Goal: Task Accomplishment & Management: Use online tool/utility

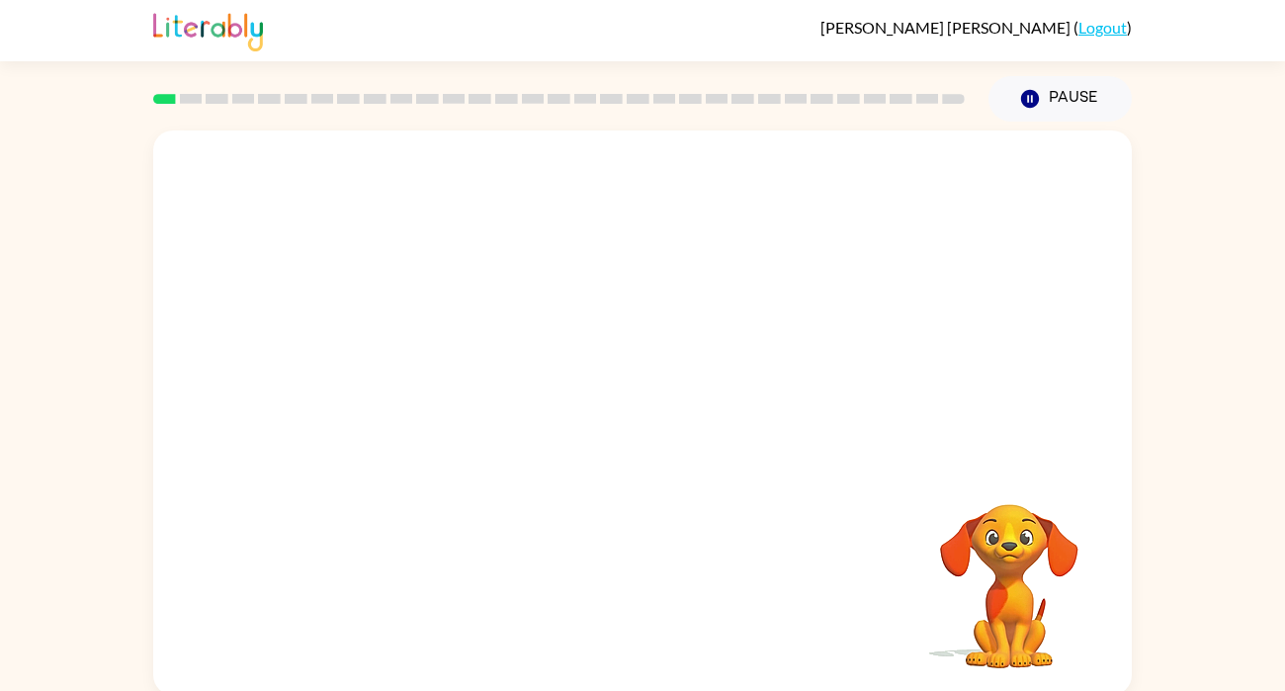
click at [579, 312] on video "Your browser must support playing .mp4 files to use Literably. Please try using…" at bounding box center [642, 296] width 978 height 332
click at [1008, 474] on icon "button" at bounding box center [1008, 477] width 29 height 29
click at [1050, 629] on video "Your browser must support playing .mp4 files to use Literably. Please try using…" at bounding box center [1009, 572] width 198 height 198
click at [1026, 99] on icon "button" at bounding box center [1030, 99] width 18 height 18
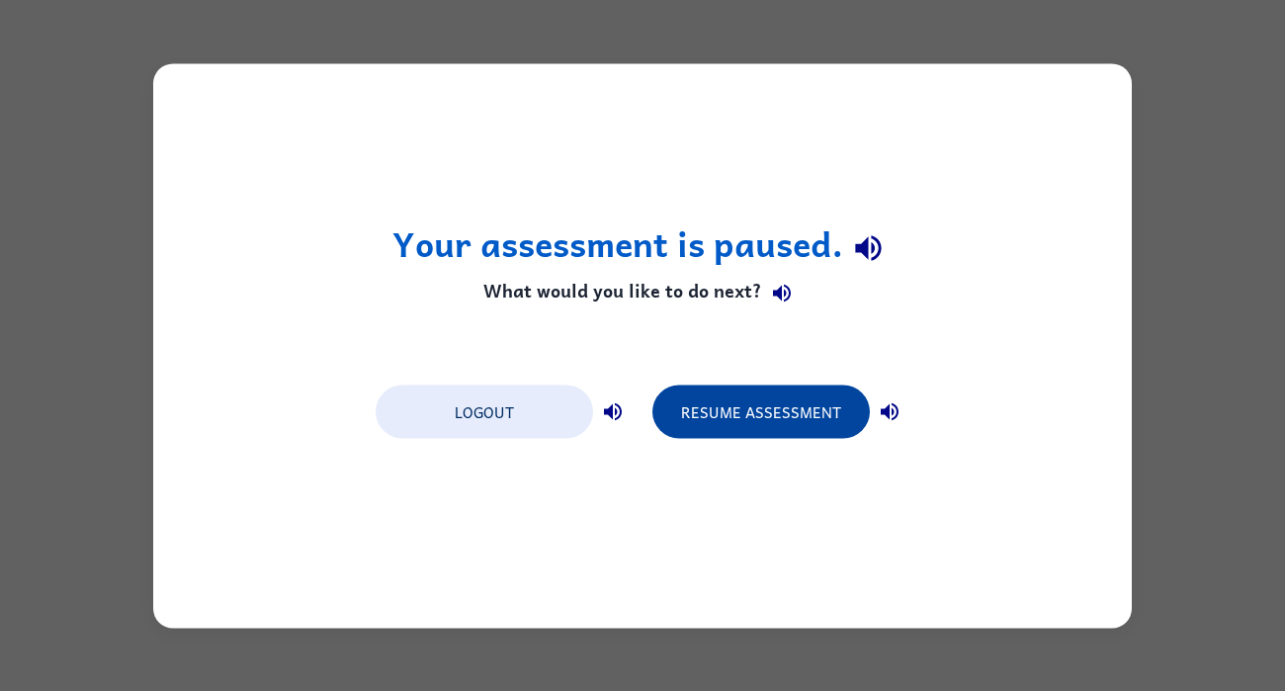
click at [671, 406] on button "Resume Assessment" at bounding box center [760, 410] width 217 height 53
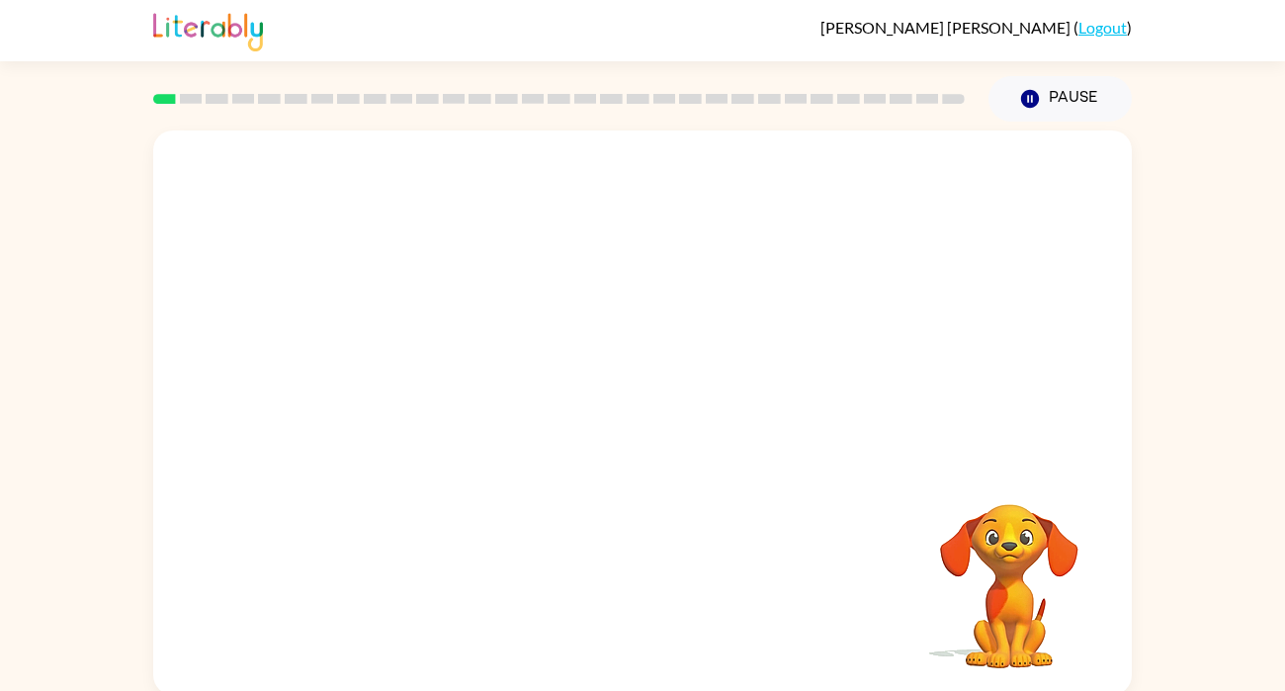
click at [583, 309] on video "Your browser must support playing .mp4 files to use Literably. Please try using…" at bounding box center [642, 296] width 978 height 332
click at [697, 358] on video "Your browser must support playing .mp4 files to use Literably. Please try using…" at bounding box center [642, 296] width 978 height 332
click at [627, 435] on icon "button" at bounding box center [643, 422] width 35 height 35
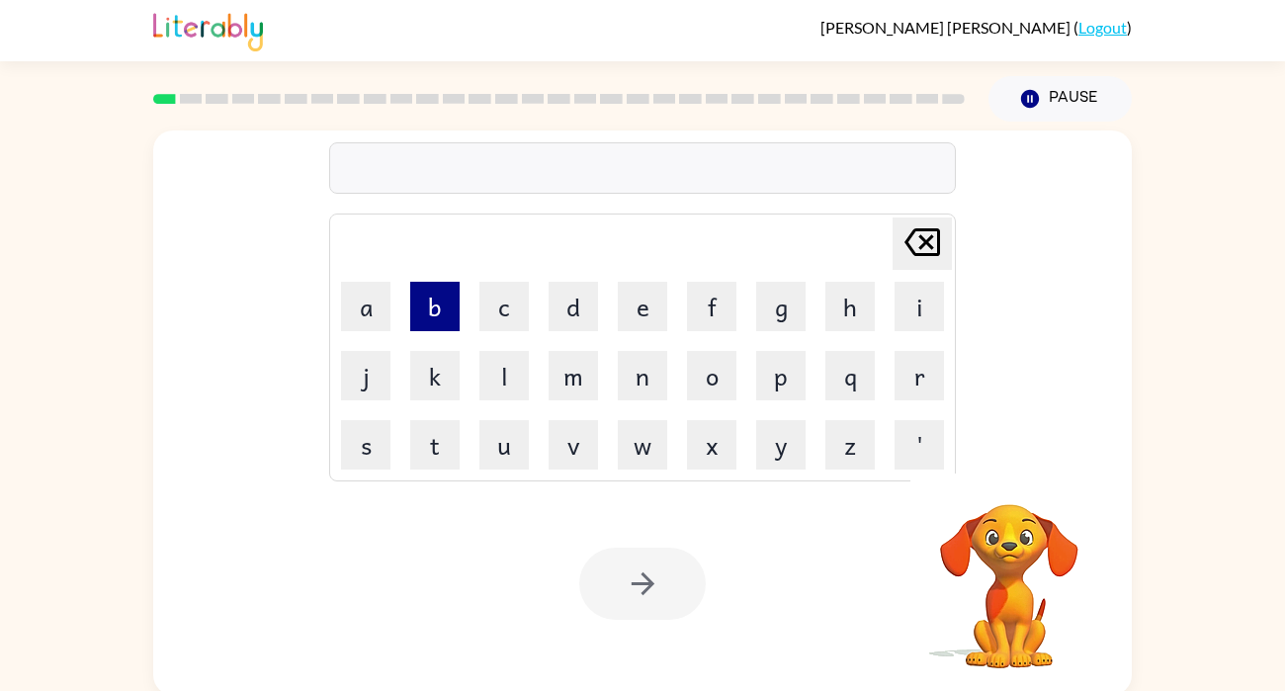
click at [429, 302] on button "b" at bounding box center [434, 306] width 49 height 49
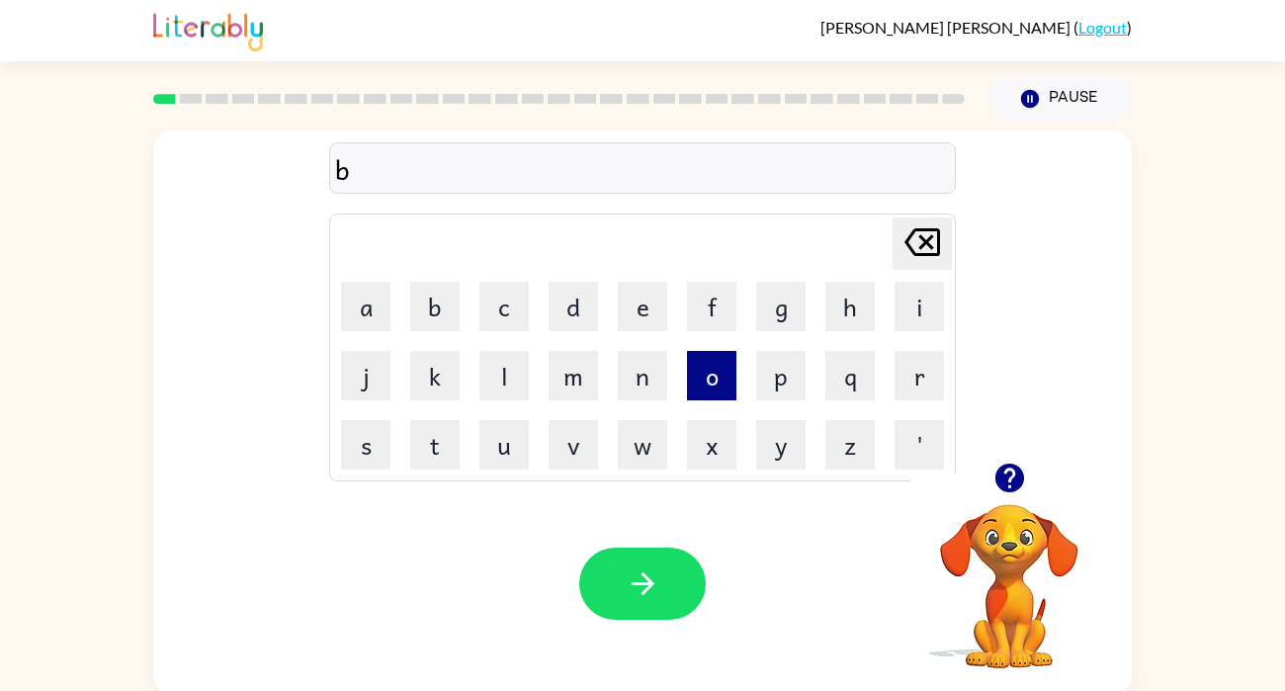
click at [707, 363] on button "o" at bounding box center [711, 375] width 49 height 49
click at [940, 374] on button "r" at bounding box center [918, 375] width 49 height 49
click at [577, 300] on button "d" at bounding box center [572, 306] width 49 height 49
click at [629, 304] on button "e" at bounding box center [642, 306] width 49 height 49
click at [902, 357] on button "r" at bounding box center [918, 375] width 49 height 49
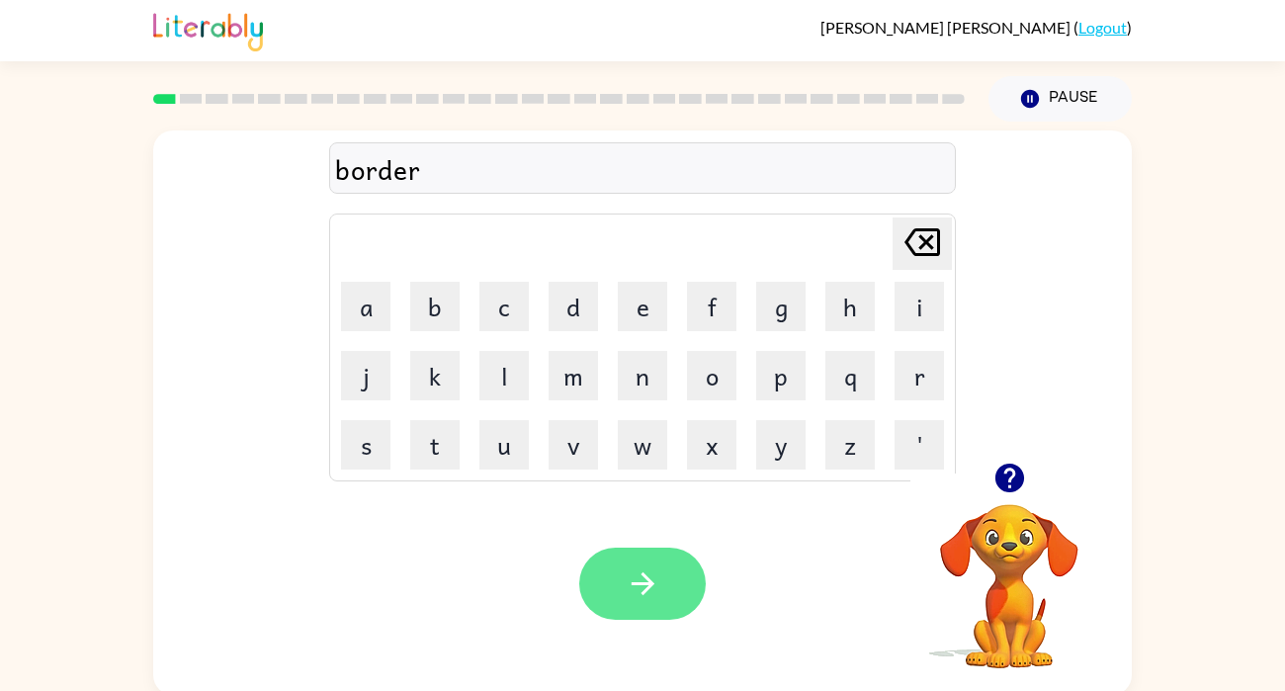
click at [677, 581] on button "button" at bounding box center [642, 583] width 126 height 72
click at [649, 589] on icon "button" at bounding box center [643, 583] width 35 height 35
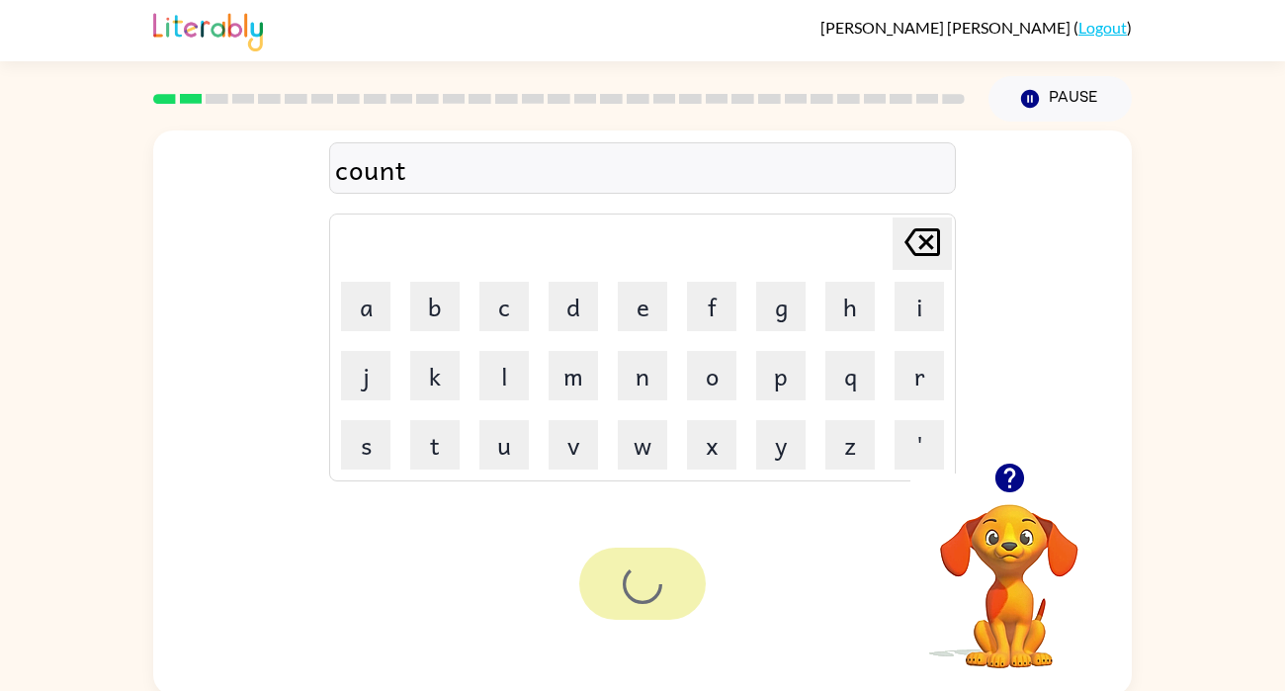
click at [649, 589] on div at bounding box center [642, 583] width 126 height 72
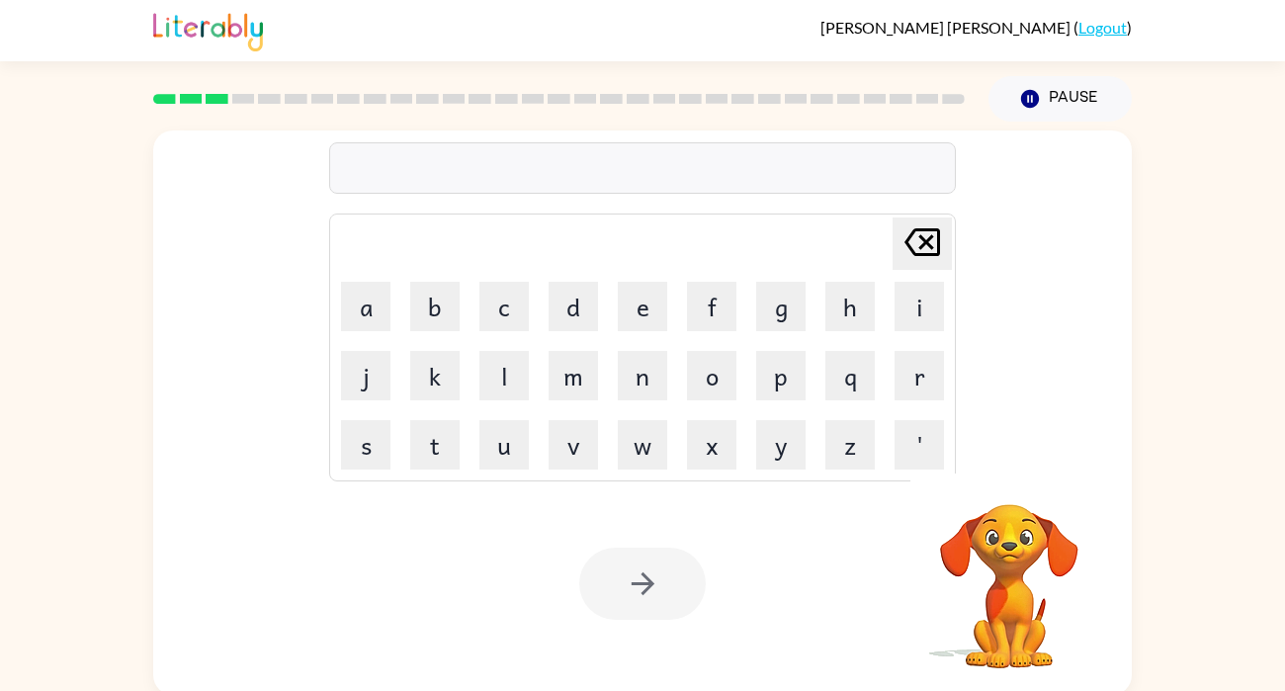
click at [432, 613] on div "Your browser must support playing .mp4 files to use Literably. Please try using…" at bounding box center [642, 583] width 978 height 222
click at [517, 383] on button "l" at bounding box center [503, 375] width 49 height 49
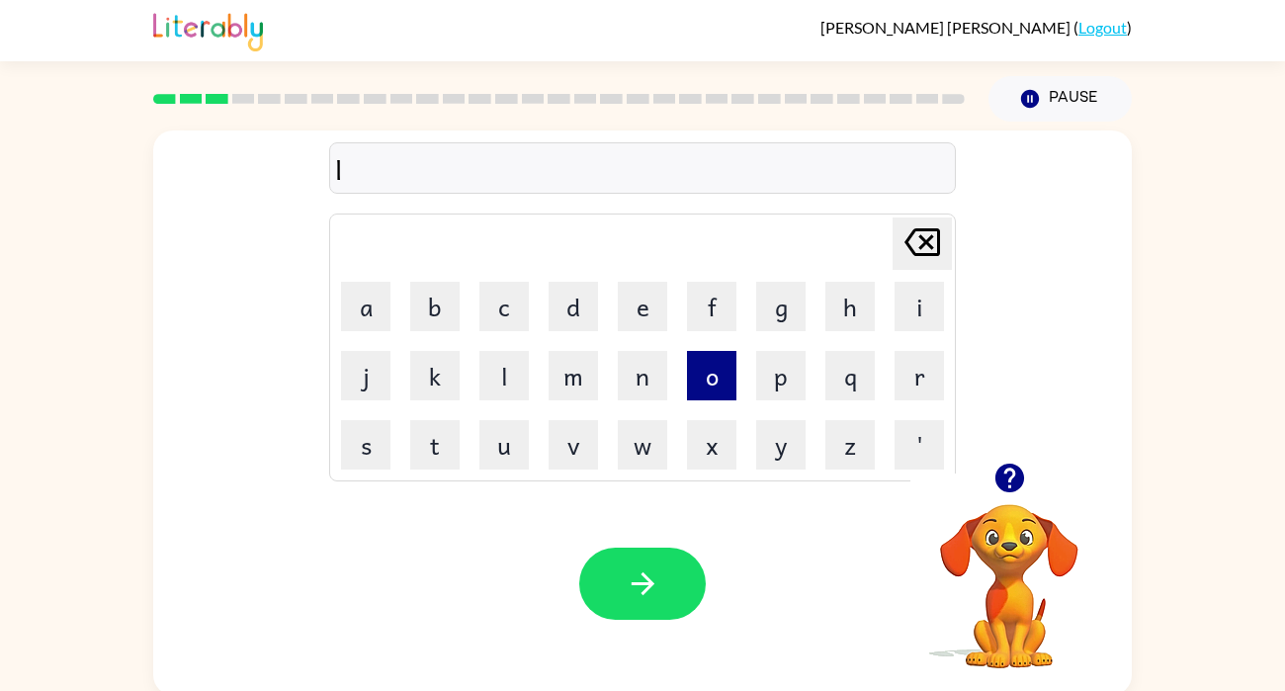
click at [719, 357] on button "o" at bounding box center [711, 375] width 49 height 49
click at [648, 447] on button "w" at bounding box center [642, 444] width 49 height 49
click at [515, 306] on button "c" at bounding box center [503, 306] width 49 height 49
click at [353, 297] on button "a" at bounding box center [365, 306] width 49 height 49
click at [425, 455] on button "t" at bounding box center [434, 444] width 49 height 49
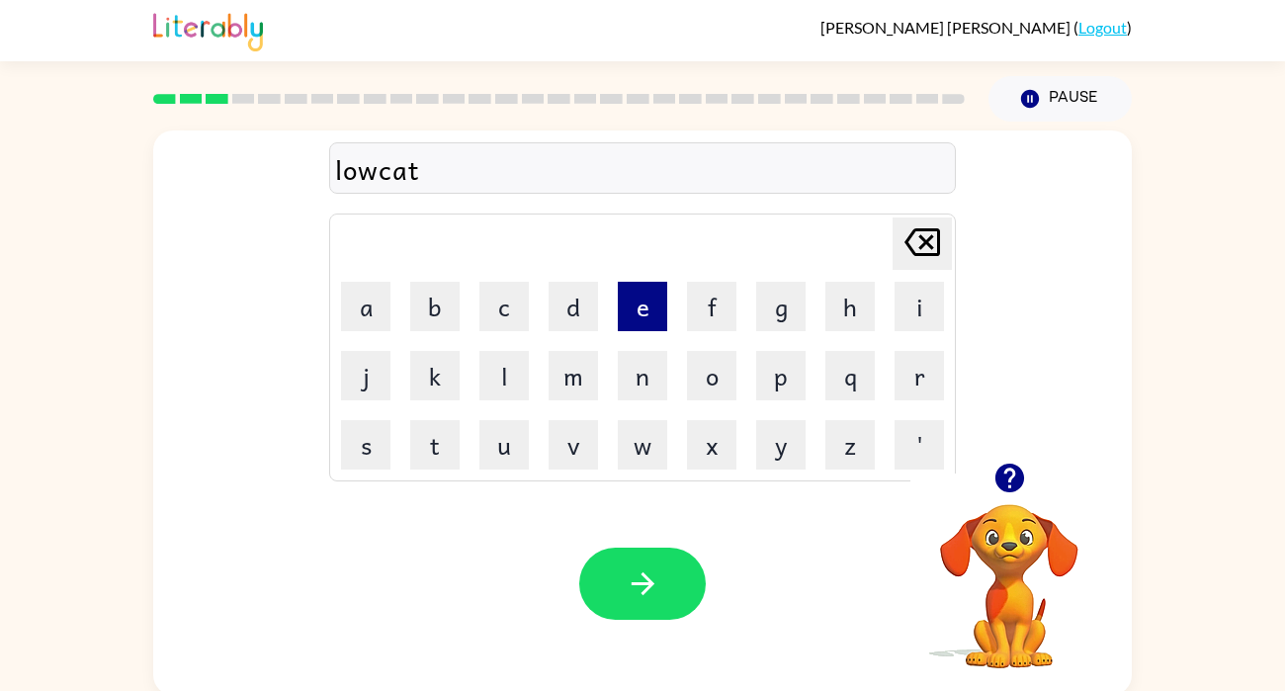
click at [630, 299] on button "e" at bounding box center [642, 306] width 49 height 49
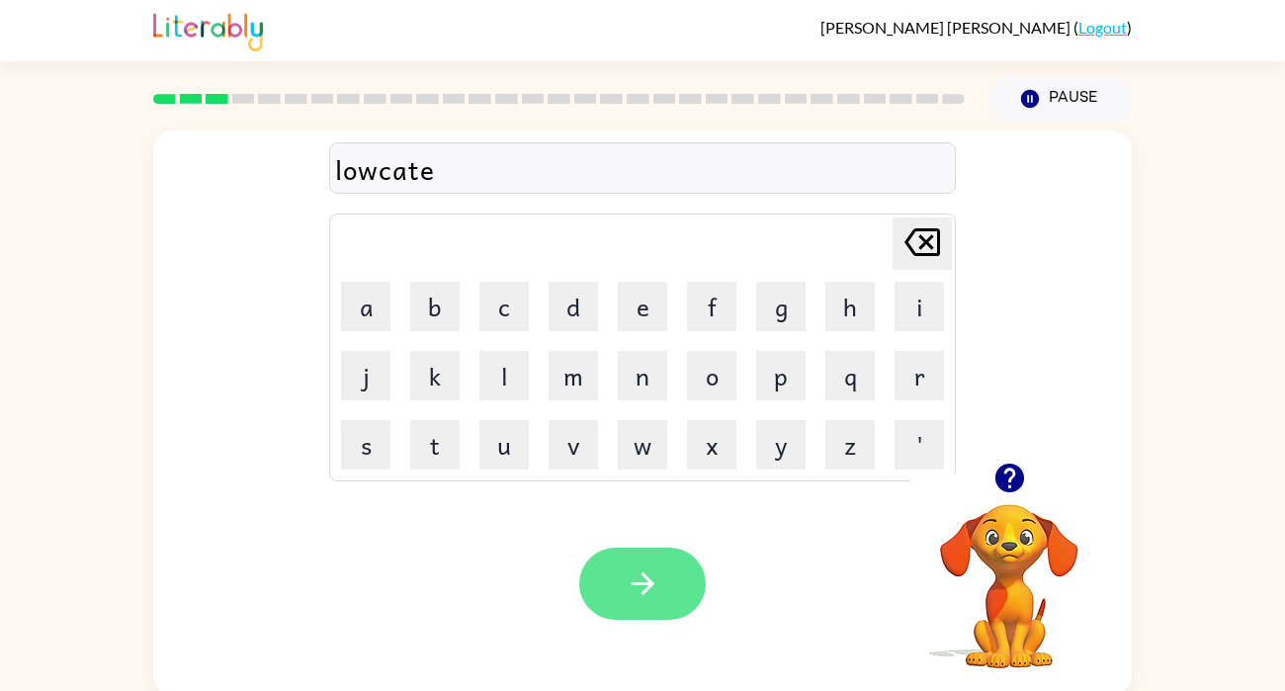
click at [639, 592] on icon "button" at bounding box center [643, 583] width 35 height 35
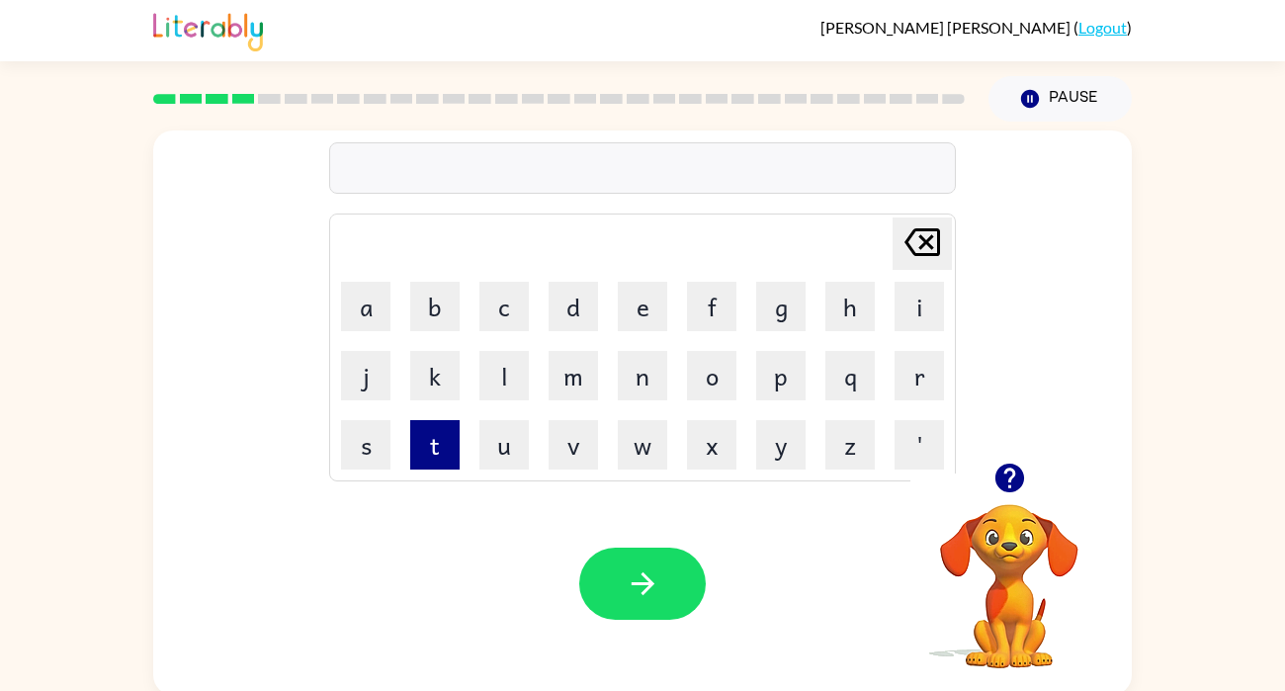
click at [436, 463] on button "t" at bounding box center [434, 444] width 49 height 49
click at [633, 465] on button "w" at bounding box center [642, 444] width 49 height 49
click at [909, 305] on button "i" at bounding box center [918, 306] width 49 height 49
click at [634, 376] on button "n" at bounding box center [642, 375] width 49 height 49
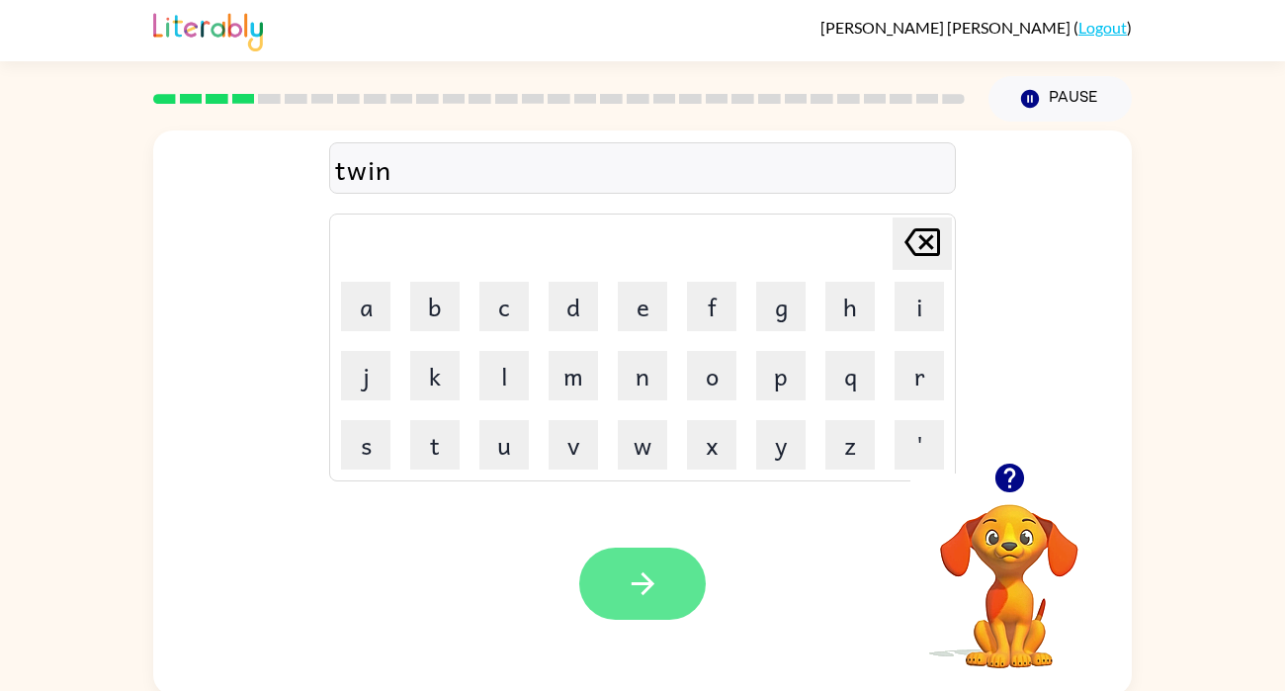
click at [630, 612] on button "button" at bounding box center [642, 583] width 126 height 72
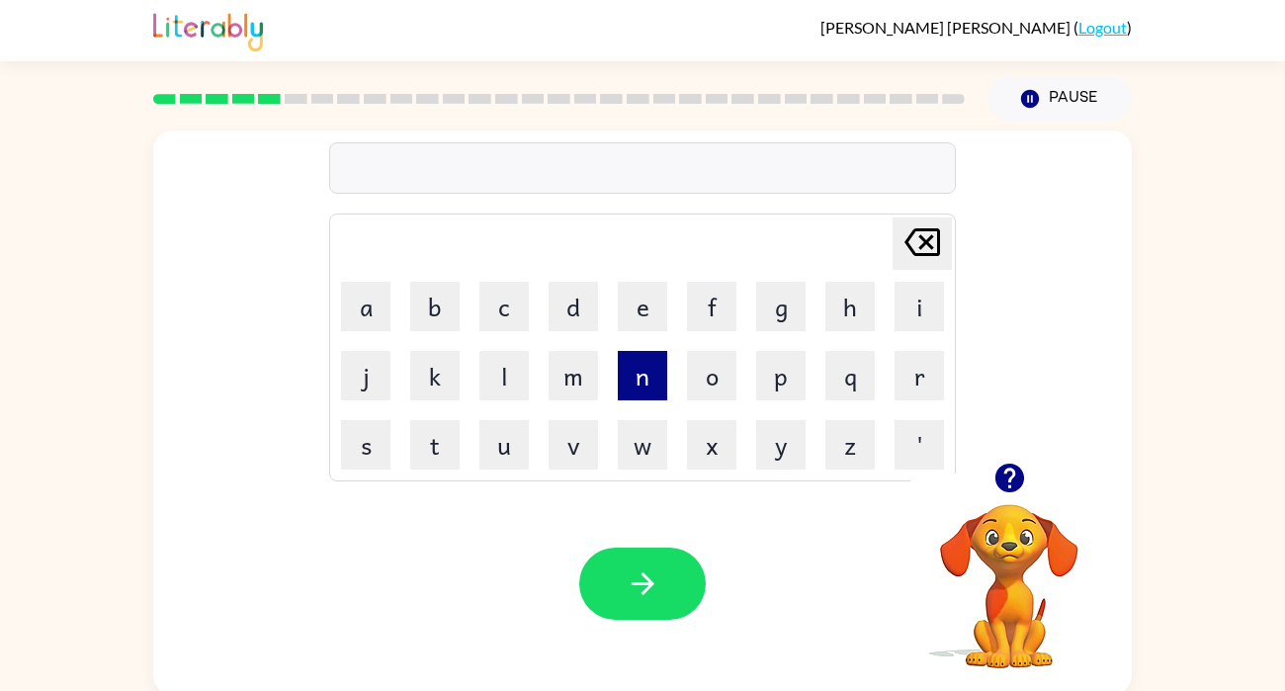
click at [640, 385] on button "n" at bounding box center [642, 375] width 49 height 49
click at [363, 306] on button "a" at bounding box center [365, 306] width 49 height 49
click at [917, 370] on button "r" at bounding box center [918, 375] width 49 height 49
click at [633, 295] on button "e" at bounding box center [642, 306] width 49 height 49
click at [775, 440] on button "y" at bounding box center [780, 444] width 49 height 49
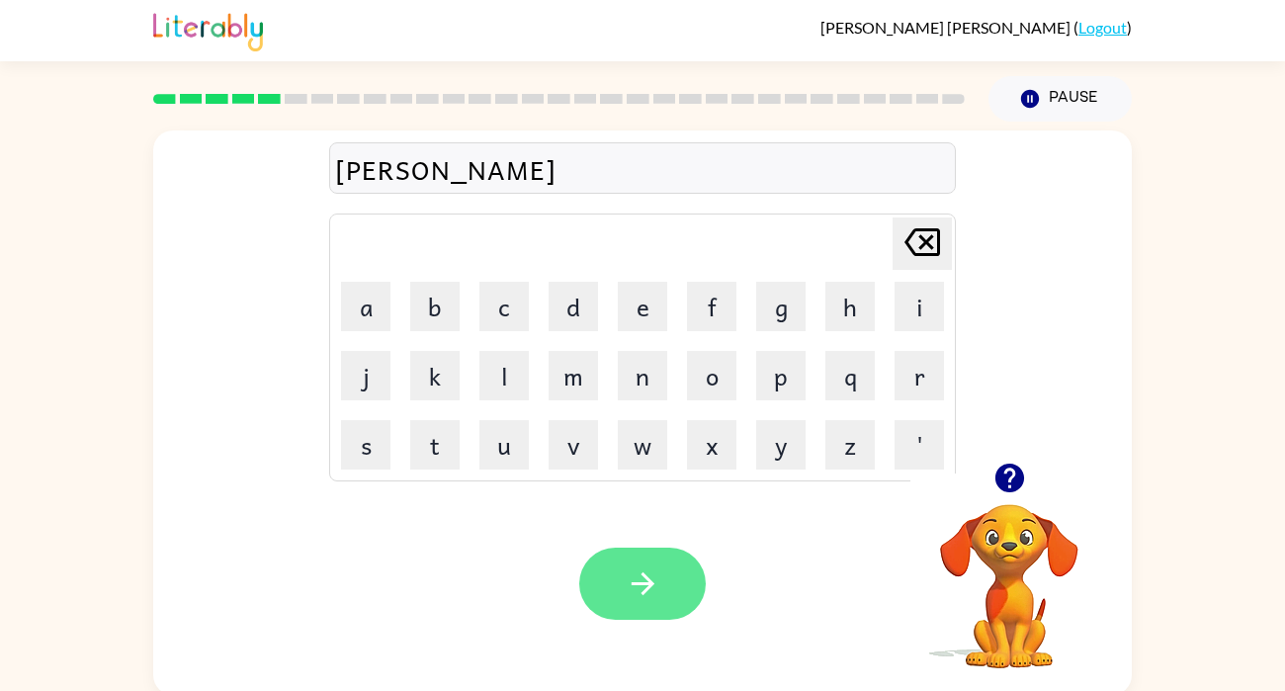
click at [611, 606] on button "button" at bounding box center [642, 583] width 126 height 72
click at [685, 578] on button "button" at bounding box center [642, 583] width 126 height 72
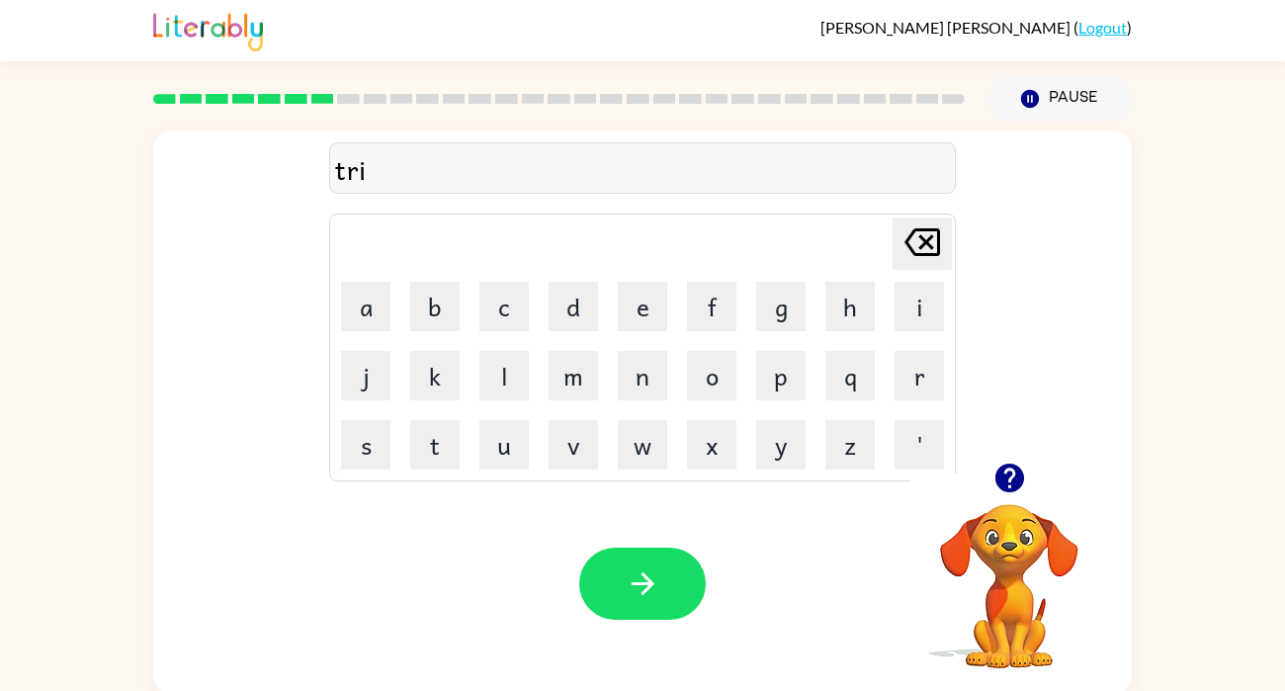
type button "delete"
click at [627, 582] on icon "button" at bounding box center [643, 583] width 35 height 35
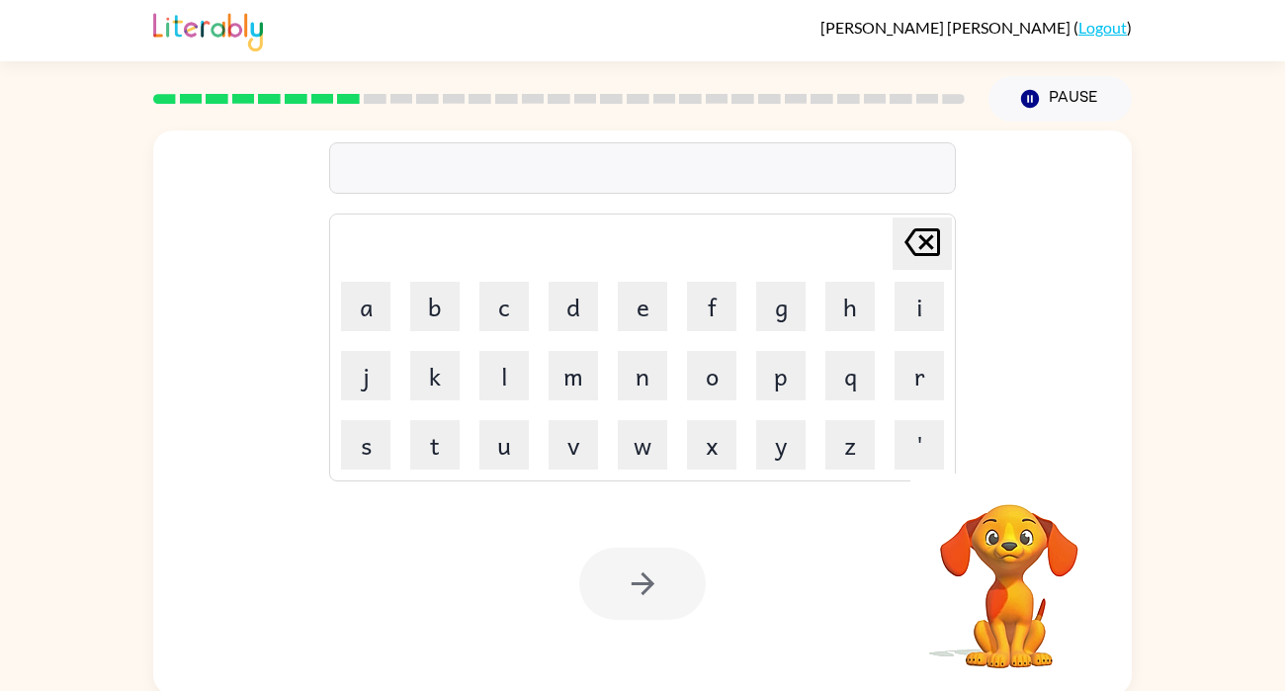
scroll to position [5, 0]
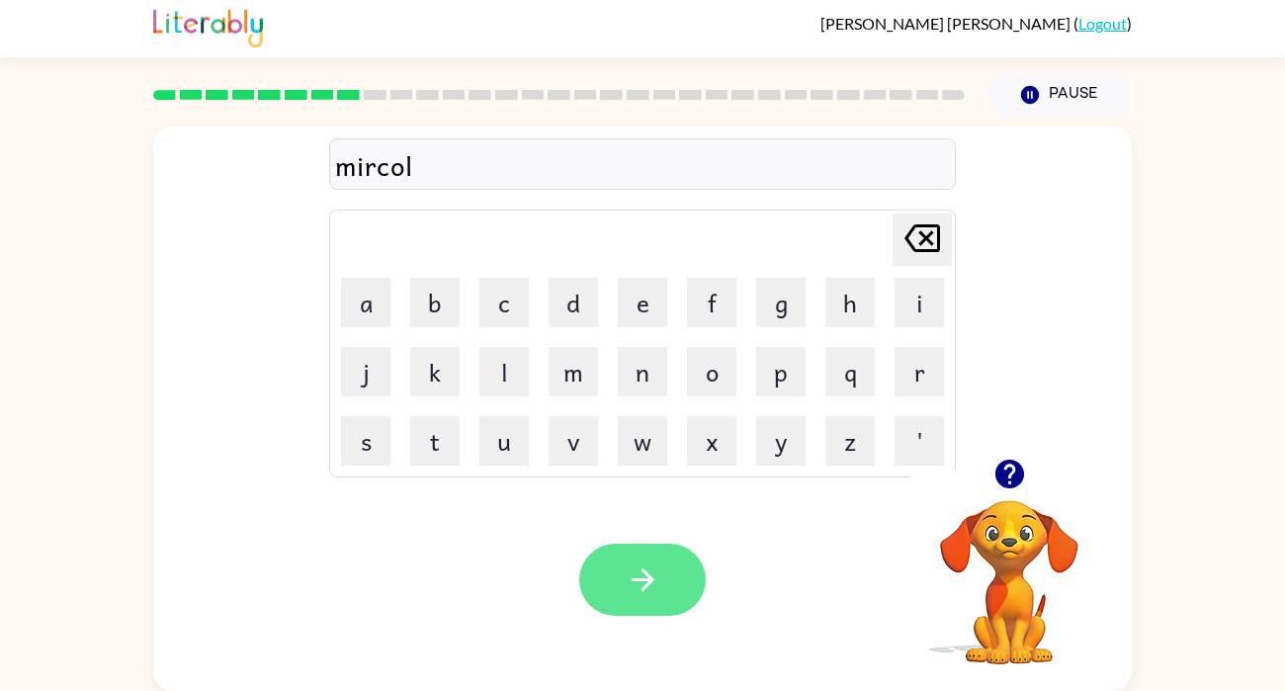
click at [653, 590] on icon "button" at bounding box center [643, 579] width 35 height 35
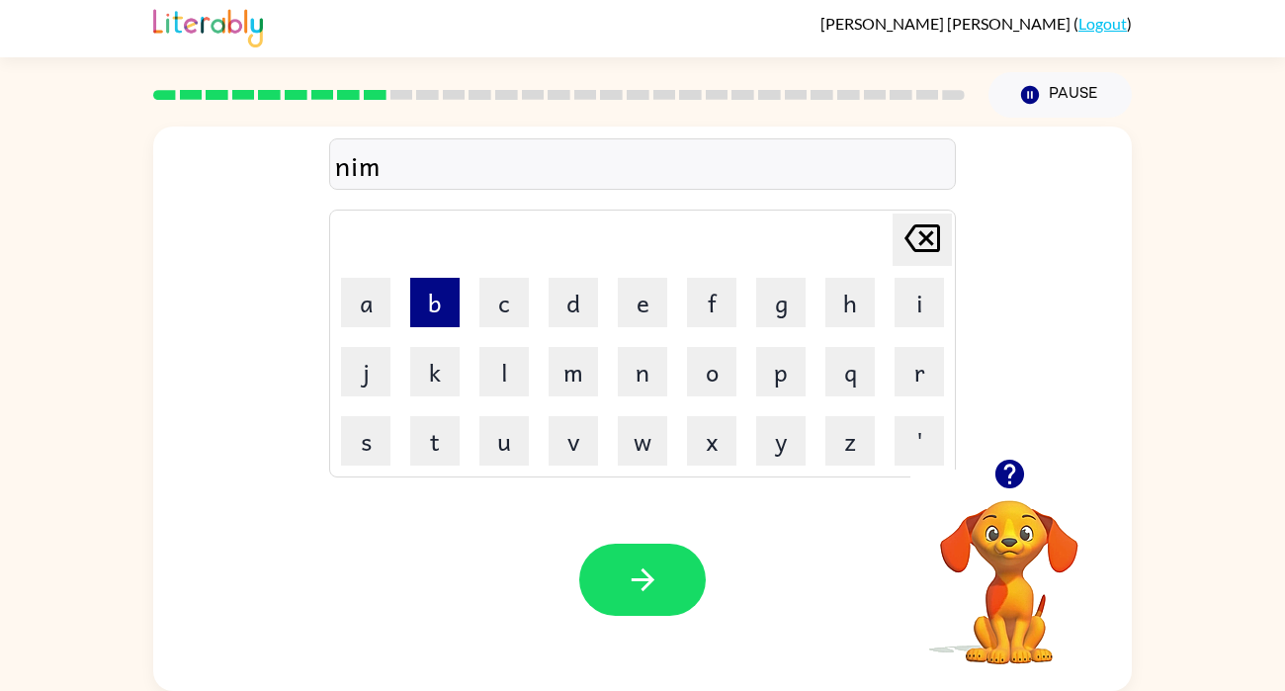
click at [436, 302] on button "b" at bounding box center [434, 302] width 49 height 49
click at [498, 384] on button "l" at bounding box center [503, 371] width 49 height 49
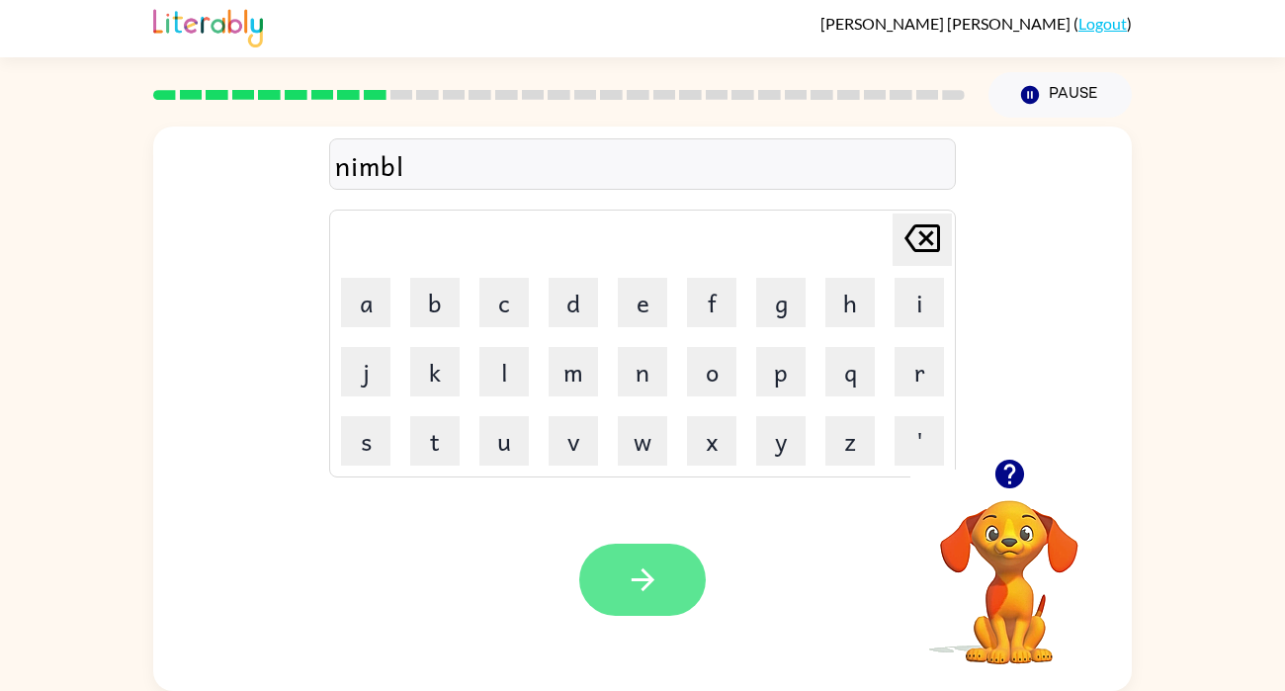
click at [603, 593] on button "button" at bounding box center [642, 580] width 126 height 72
click at [652, 588] on icon "button" at bounding box center [643, 579] width 35 height 35
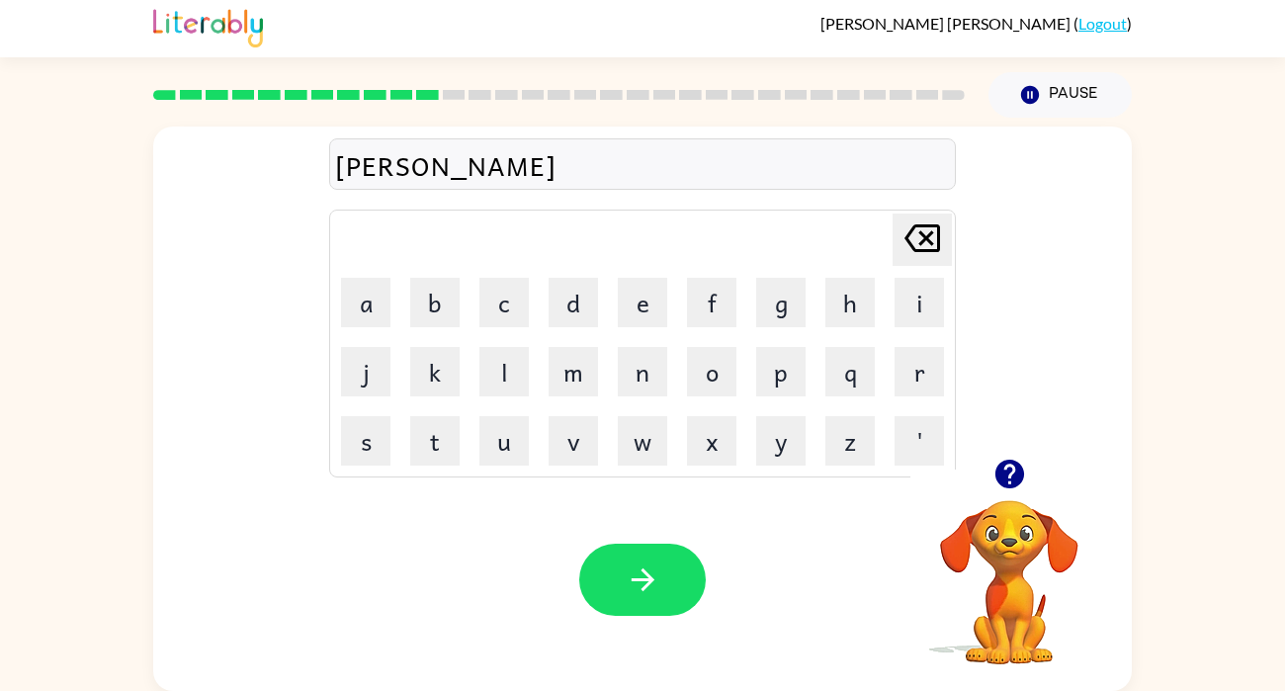
click at [633, 584] on icon "button" at bounding box center [643, 579] width 35 height 35
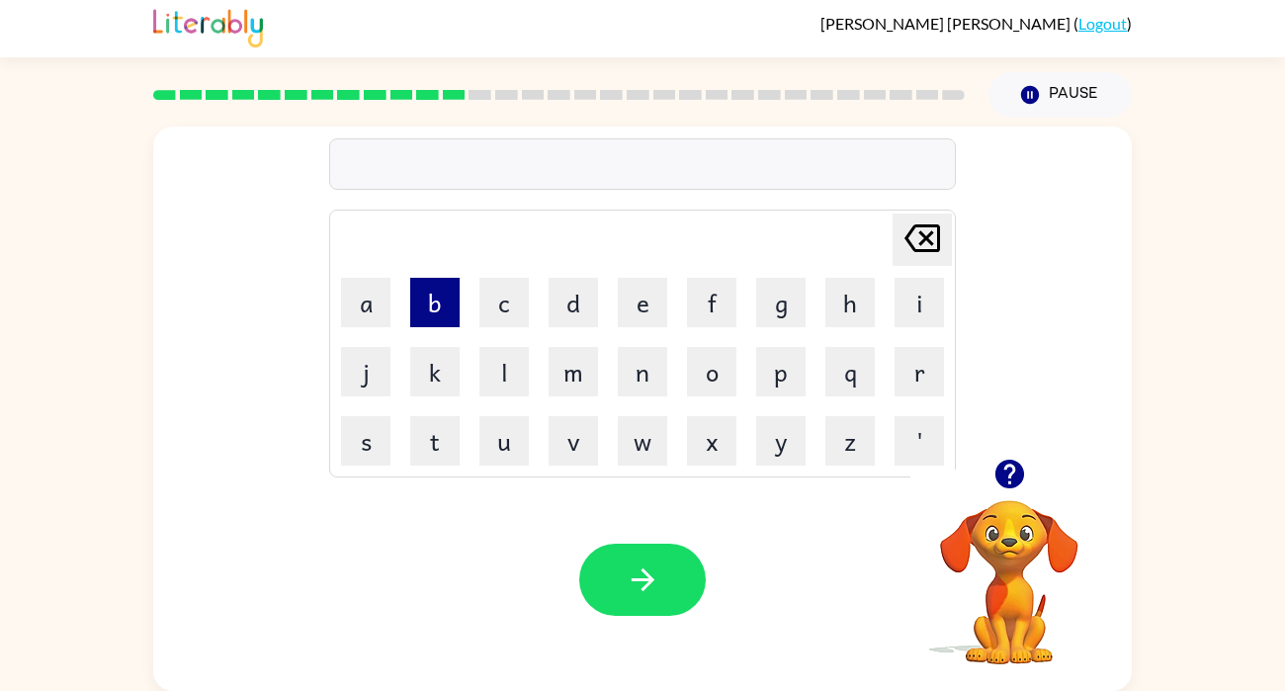
click at [443, 293] on button "b" at bounding box center [434, 302] width 49 height 49
click at [639, 307] on button "e" at bounding box center [642, 302] width 49 height 49
click at [578, 300] on button "d" at bounding box center [572, 302] width 49 height 49
click at [446, 435] on button "t" at bounding box center [434, 440] width 49 height 49
click at [924, 307] on button "i" at bounding box center [918, 302] width 49 height 49
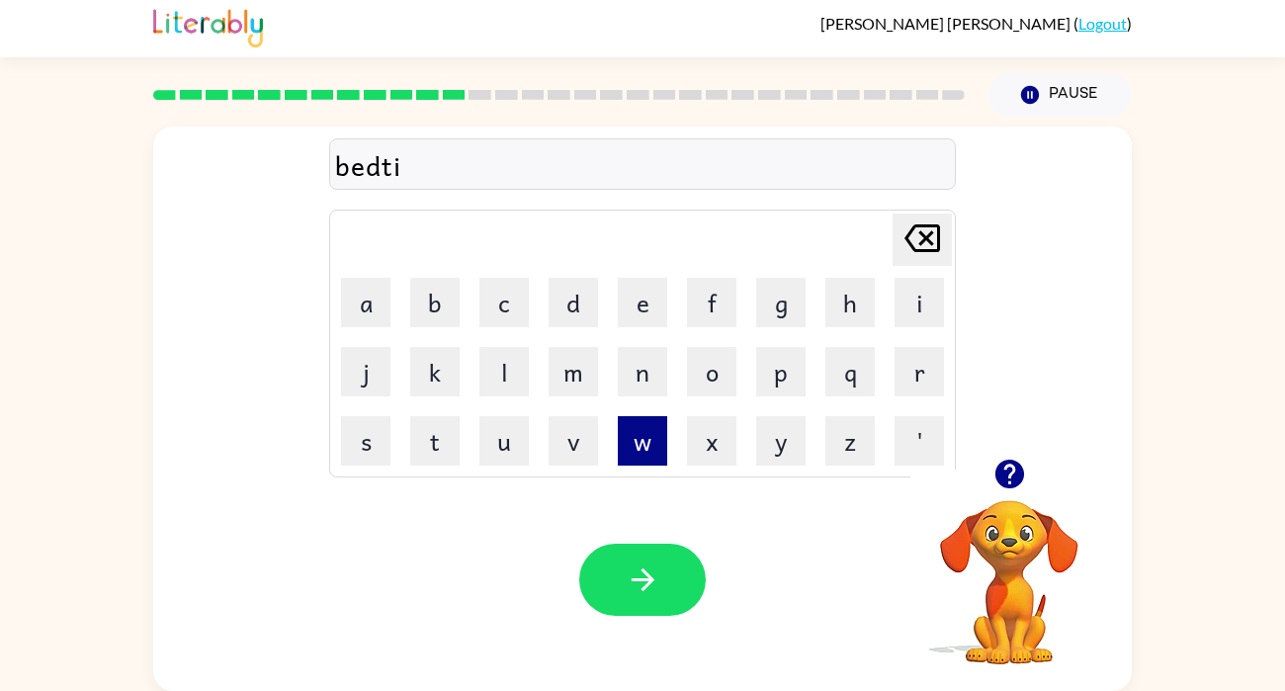
click at [644, 459] on button "w" at bounding box center [642, 440] width 49 height 49
click at [917, 238] on icon "[PERSON_NAME] last character input" at bounding box center [921, 237] width 47 height 47
click at [573, 380] on button "m" at bounding box center [572, 371] width 49 height 49
click at [645, 299] on button "e" at bounding box center [642, 302] width 49 height 49
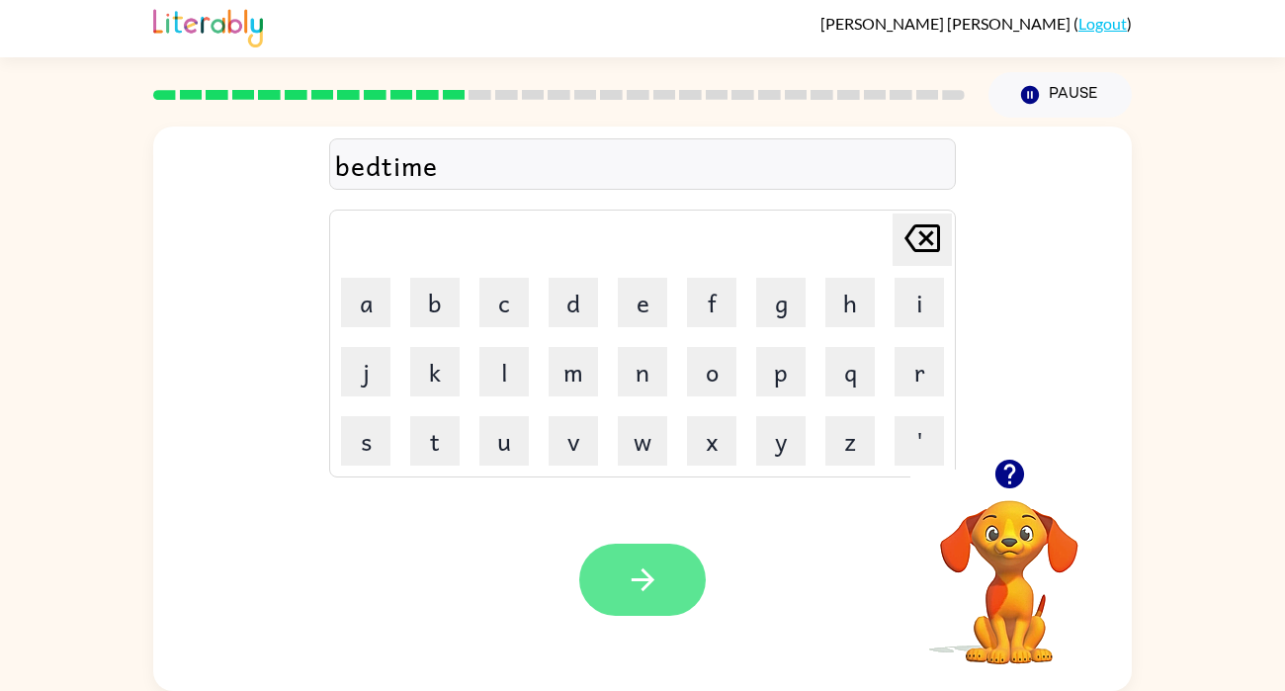
click at [622, 612] on button "button" at bounding box center [642, 580] width 126 height 72
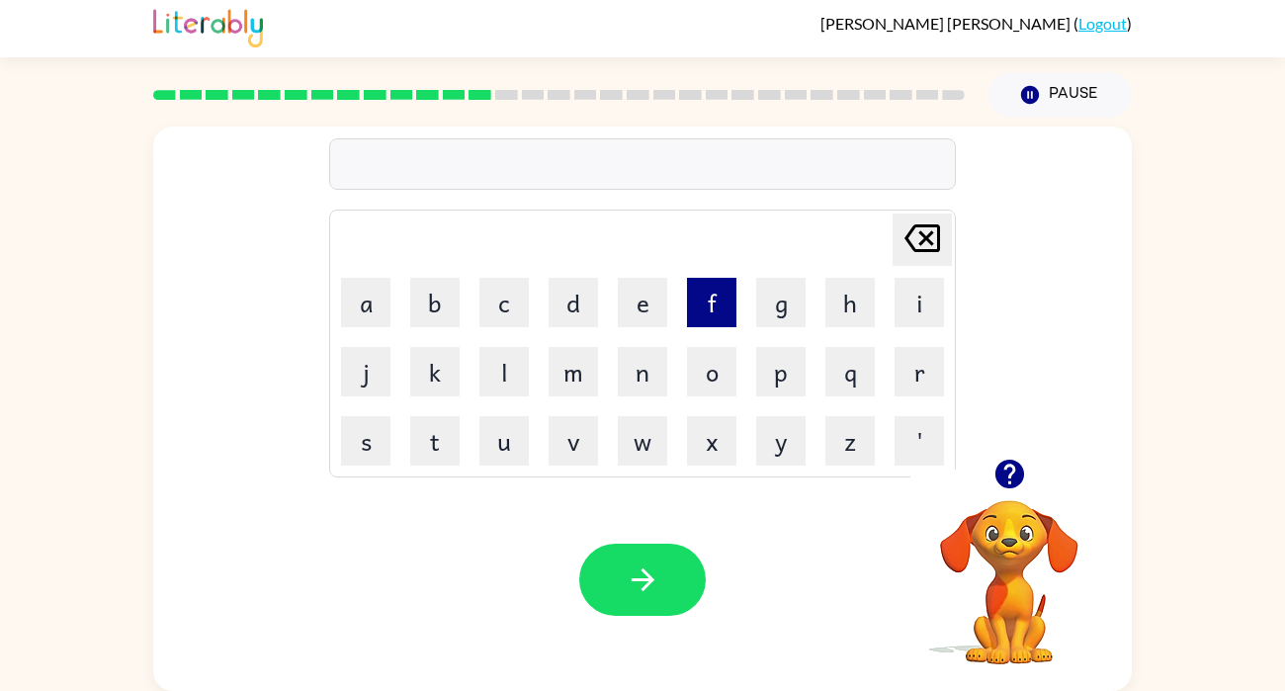
click at [704, 314] on button "f" at bounding box center [711, 302] width 49 height 49
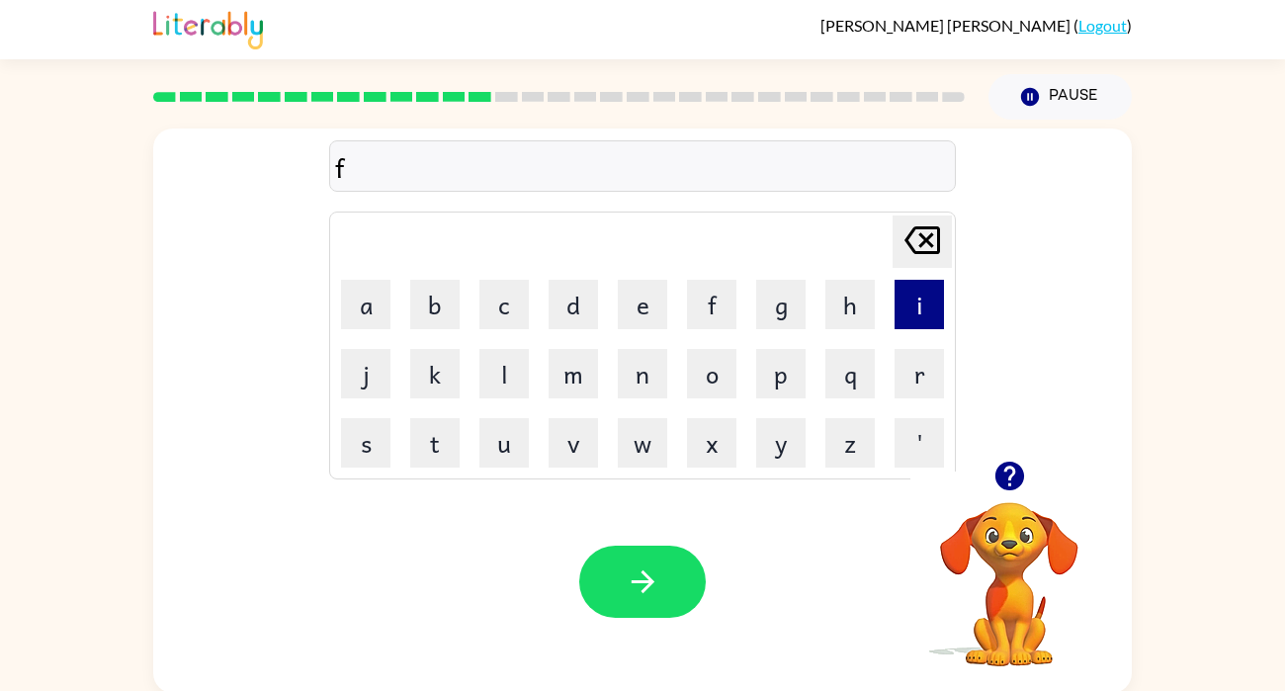
click at [909, 299] on button "i" at bounding box center [918, 304] width 49 height 49
click at [426, 456] on button "t" at bounding box center [434, 442] width 49 height 49
click at [645, 386] on button "n" at bounding box center [642, 373] width 49 height 49
click at [638, 313] on button "e" at bounding box center [642, 304] width 49 height 49
click at [375, 456] on button "s" at bounding box center [365, 442] width 49 height 49
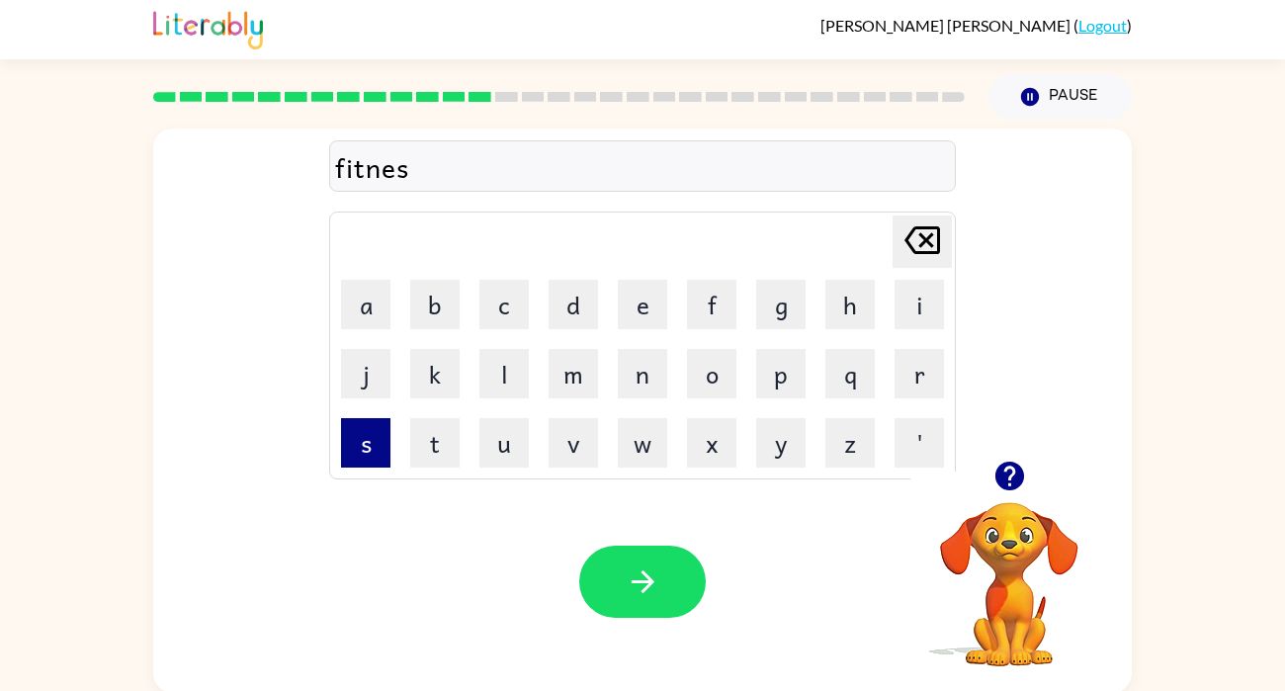
click at [378, 453] on button "s" at bounding box center [365, 442] width 49 height 49
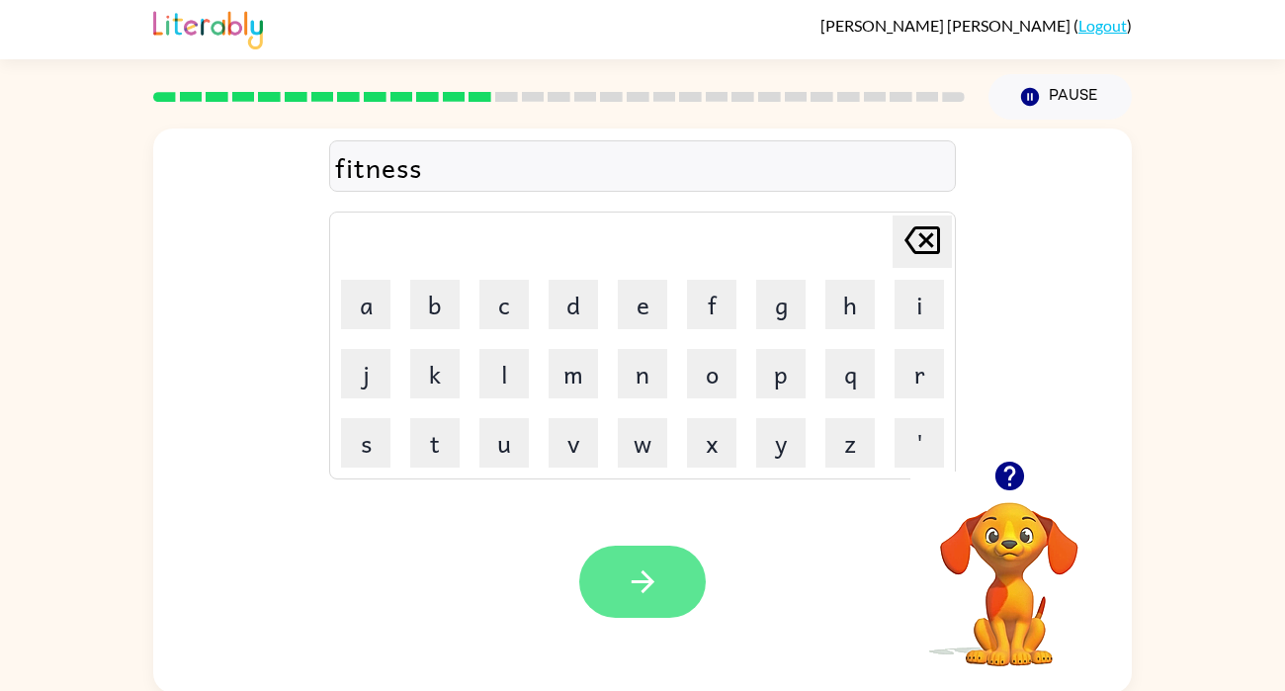
click at [609, 594] on button "button" at bounding box center [642, 581] width 126 height 72
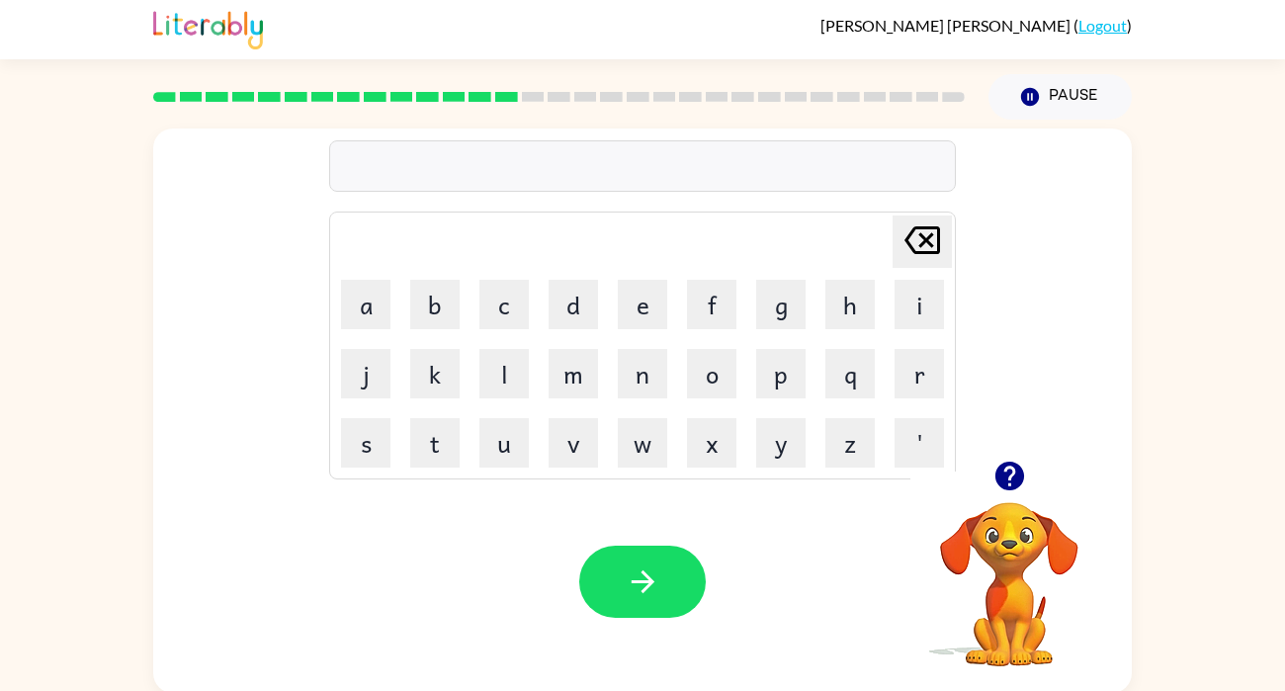
click at [1024, 457] on button "button" at bounding box center [1009, 476] width 50 height 50
click at [566, 308] on button "d" at bounding box center [572, 304] width 49 height 49
click at [510, 377] on button "l" at bounding box center [503, 373] width 49 height 49
click at [358, 303] on button "a" at bounding box center [365, 304] width 49 height 49
click at [504, 382] on button "l" at bounding box center [503, 373] width 49 height 49
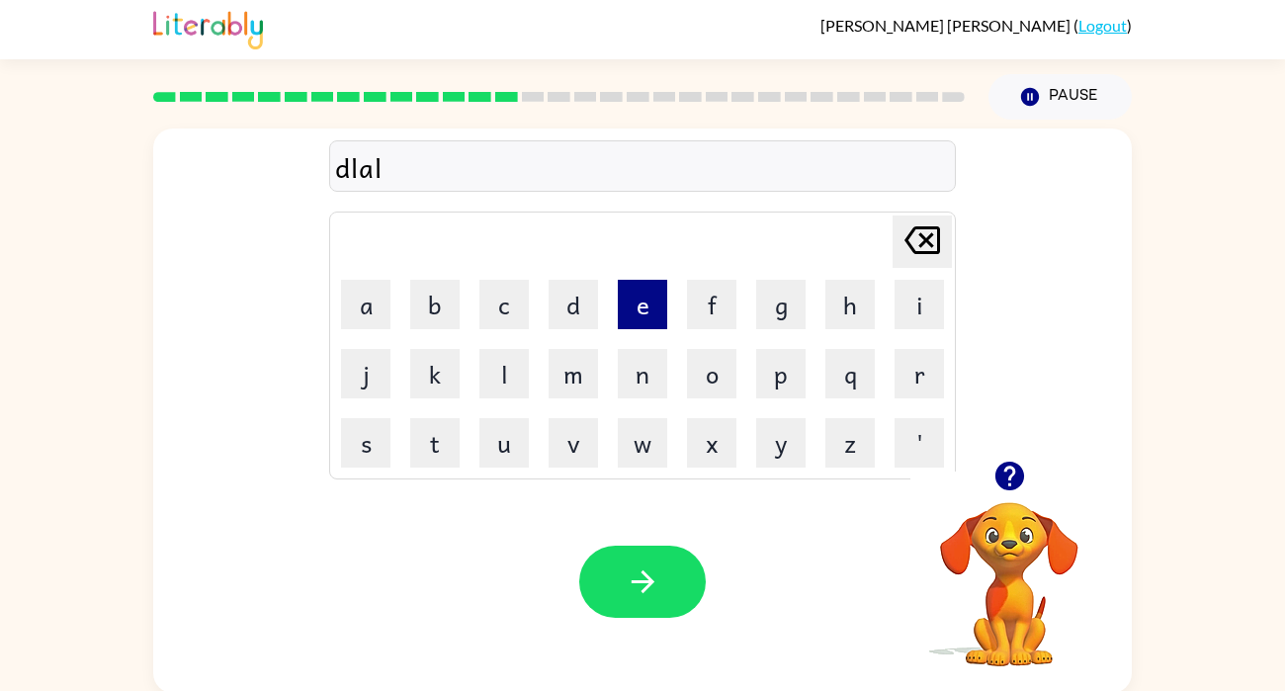
click at [646, 296] on button "e" at bounding box center [642, 304] width 49 height 49
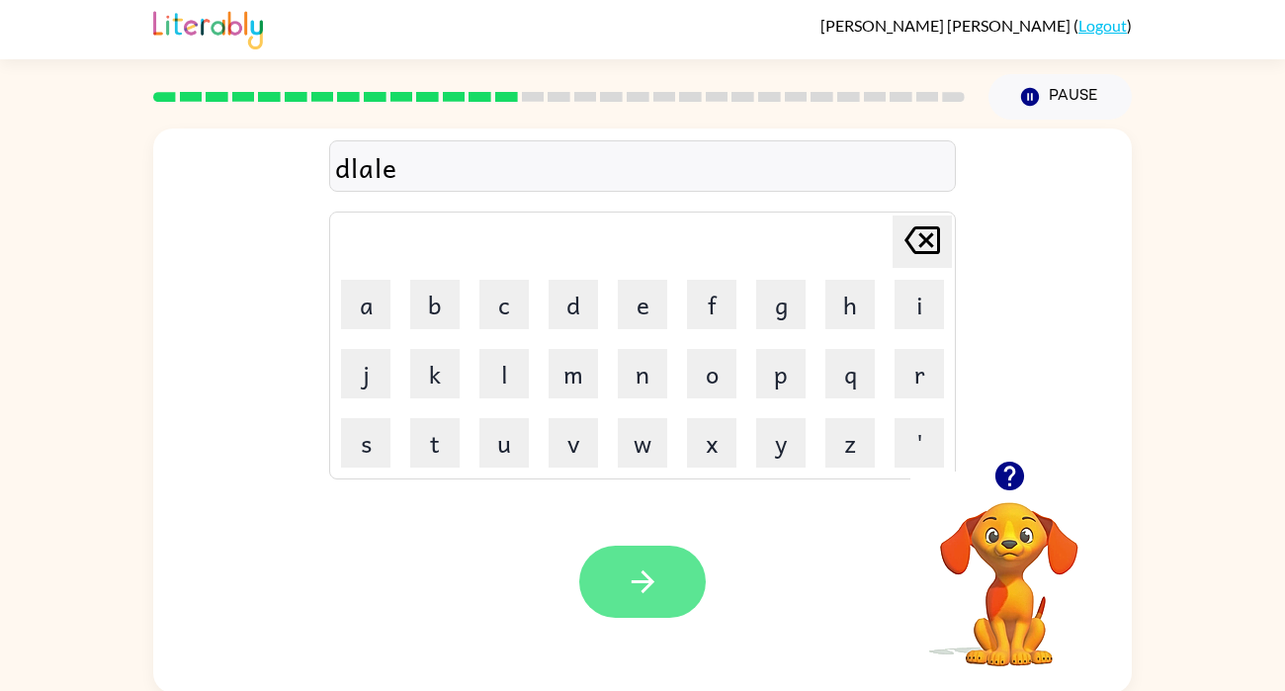
click at [623, 554] on button "button" at bounding box center [642, 581] width 126 height 72
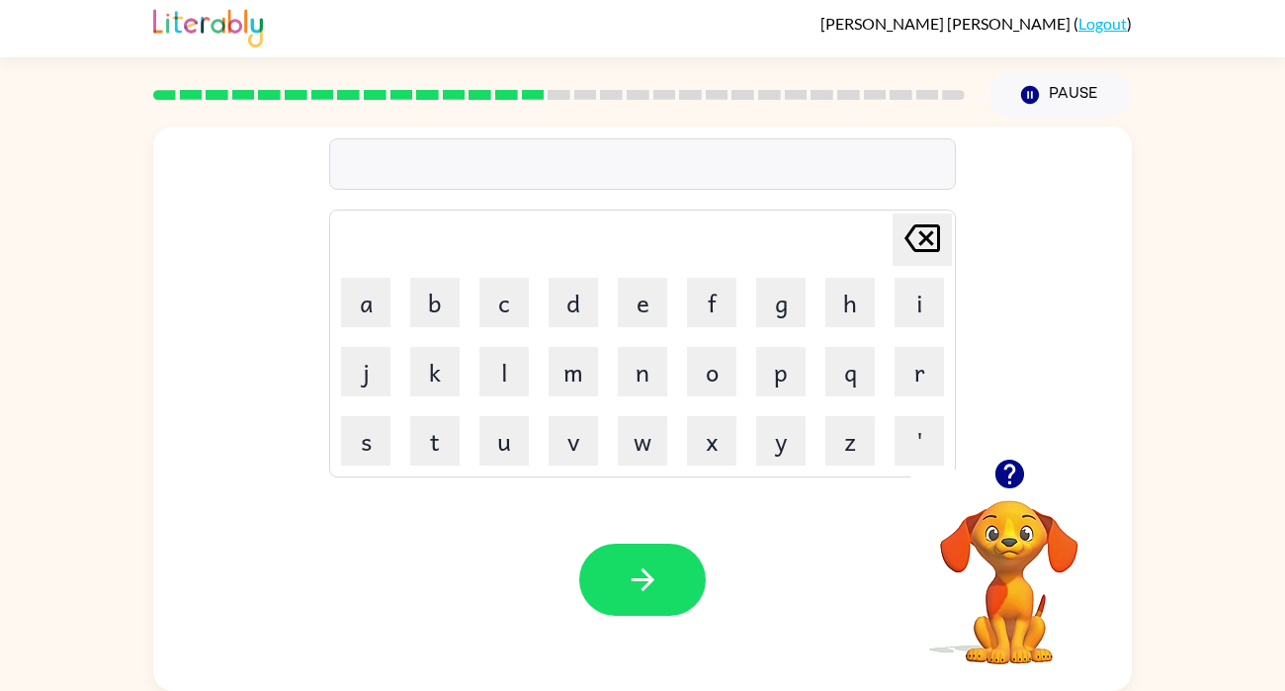
scroll to position [5, 0]
click at [1016, 476] on icon "button" at bounding box center [1008, 474] width 29 height 29
click at [432, 459] on button "t" at bounding box center [434, 440] width 49 height 49
click at [639, 312] on button "e" at bounding box center [642, 302] width 49 height 49
click at [896, 365] on button "r" at bounding box center [918, 371] width 49 height 49
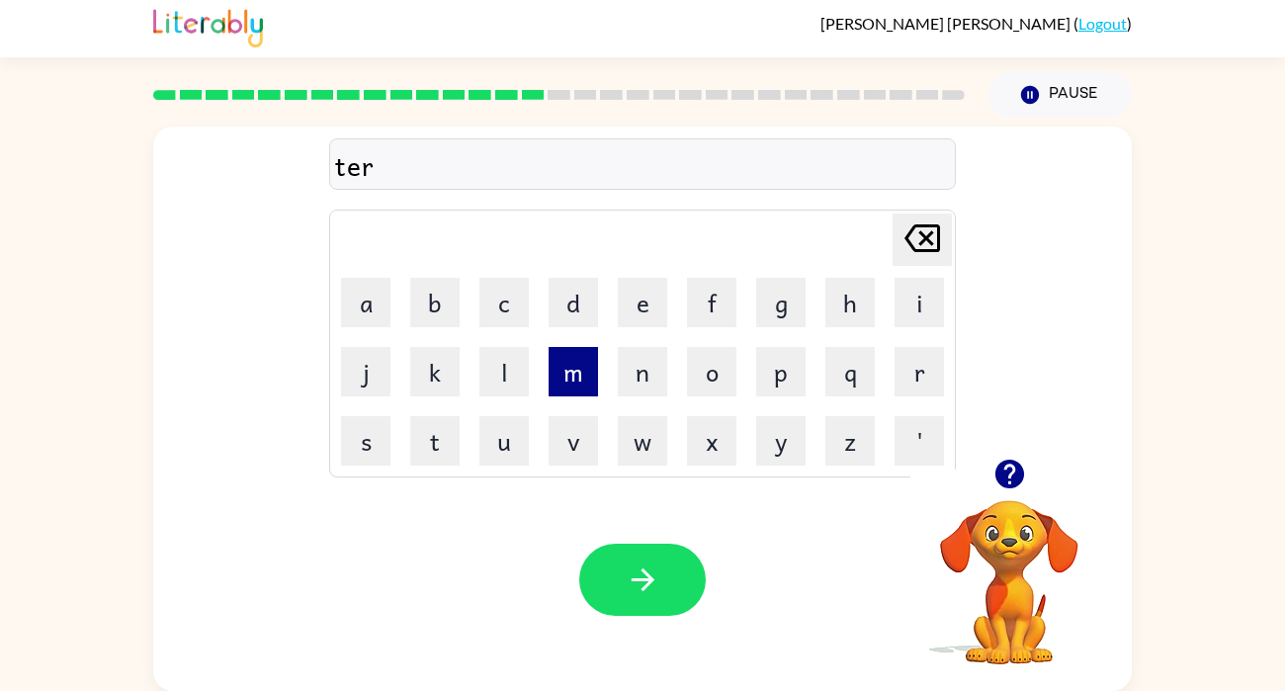
click at [570, 392] on button "m" at bounding box center [572, 371] width 49 height 49
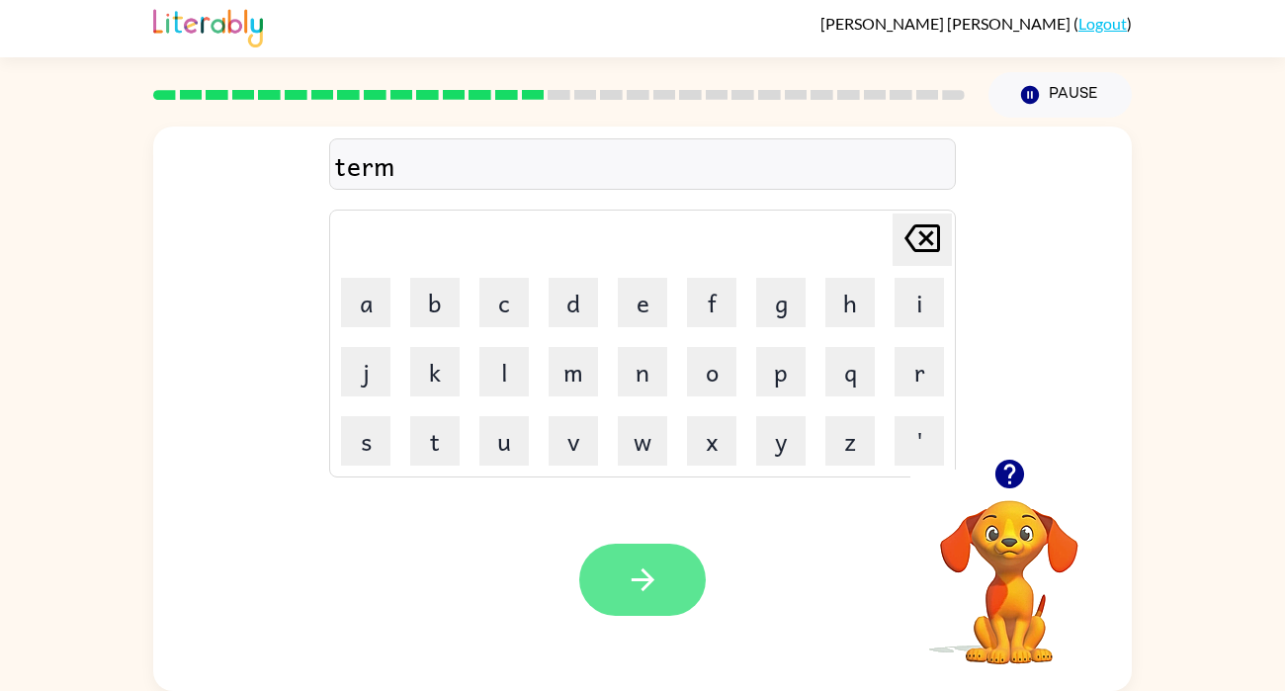
click at [613, 603] on button "button" at bounding box center [642, 580] width 126 height 72
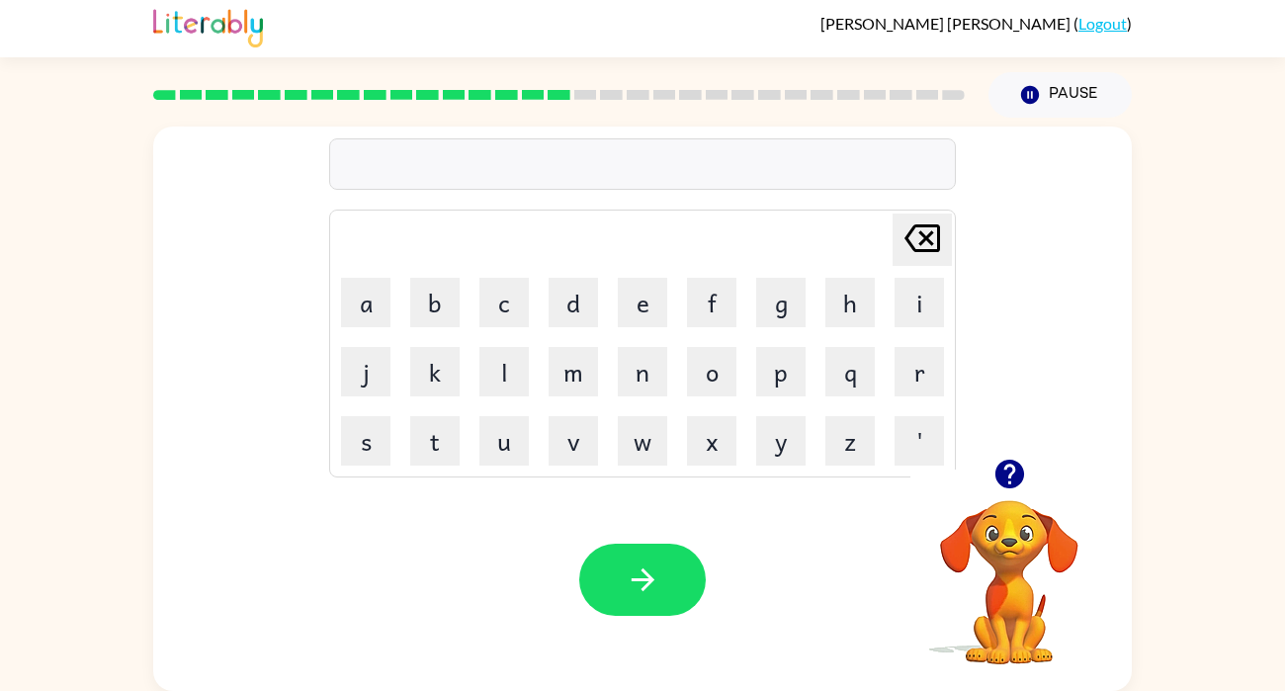
type button "delete"
click at [1004, 462] on icon "button" at bounding box center [1008, 474] width 29 height 29
click at [614, 573] on button "button" at bounding box center [642, 580] width 126 height 72
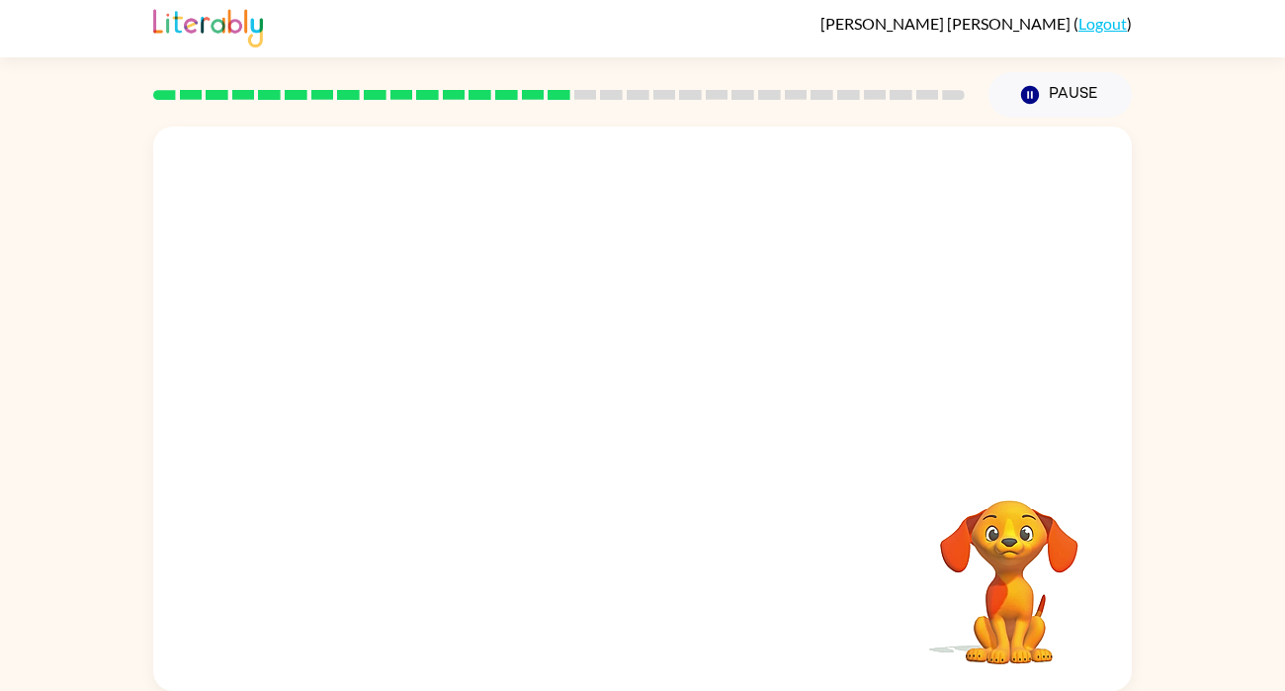
click at [552, 90] on rect at bounding box center [558, 95] width 23 height 10
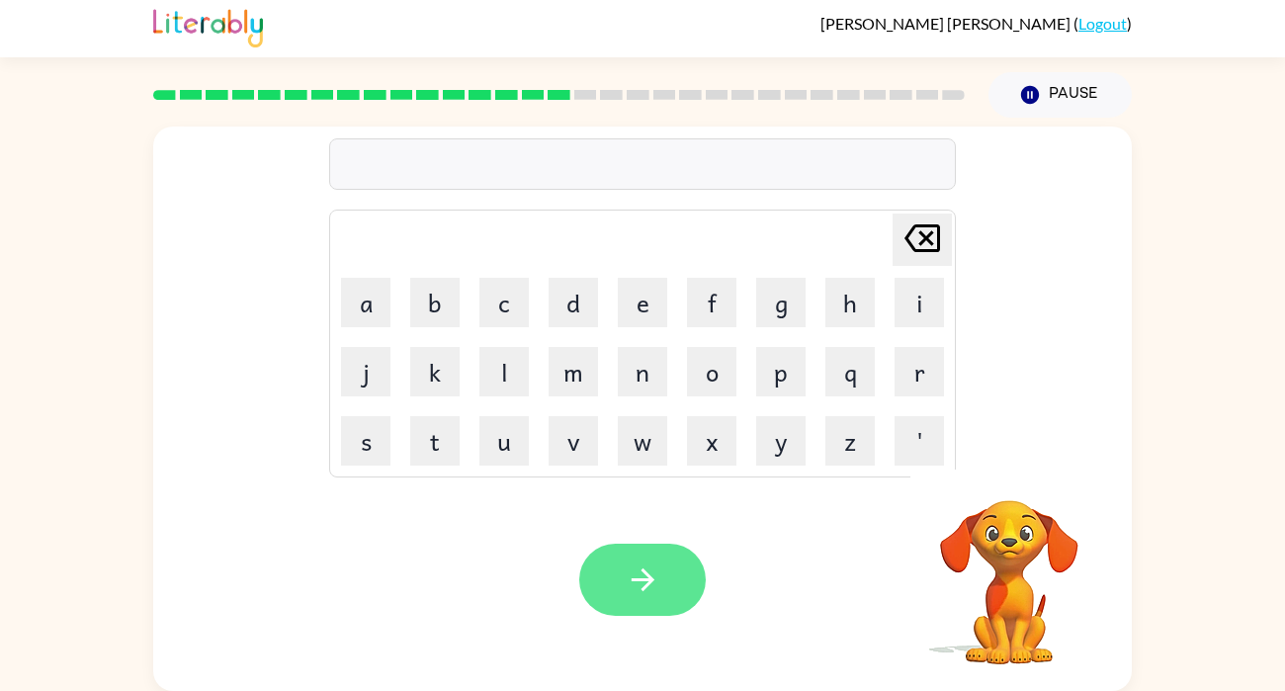
click at [677, 589] on button "button" at bounding box center [642, 580] width 126 height 72
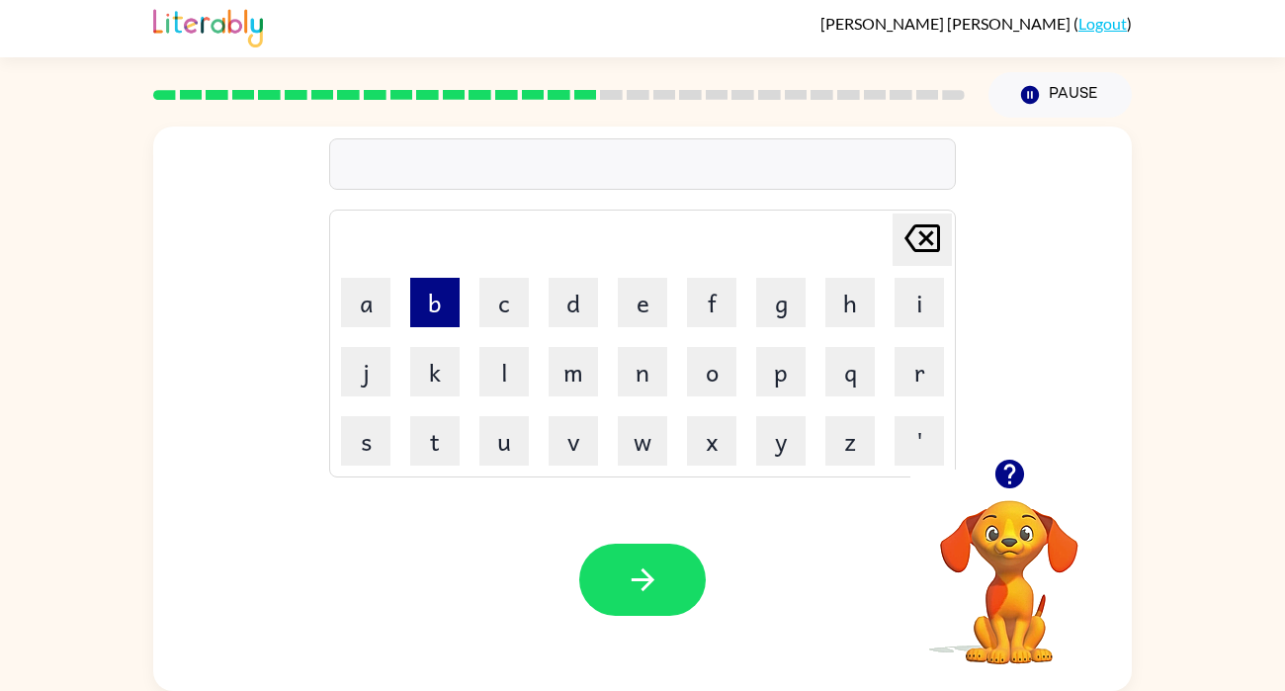
click at [430, 300] on button "b" at bounding box center [434, 302] width 49 height 49
click at [915, 232] on icon "[PERSON_NAME] last character input" at bounding box center [921, 237] width 47 height 47
click at [902, 368] on button "r" at bounding box center [918, 371] width 49 height 49
click at [920, 311] on button "i" at bounding box center [918, 302] width 49 height 49
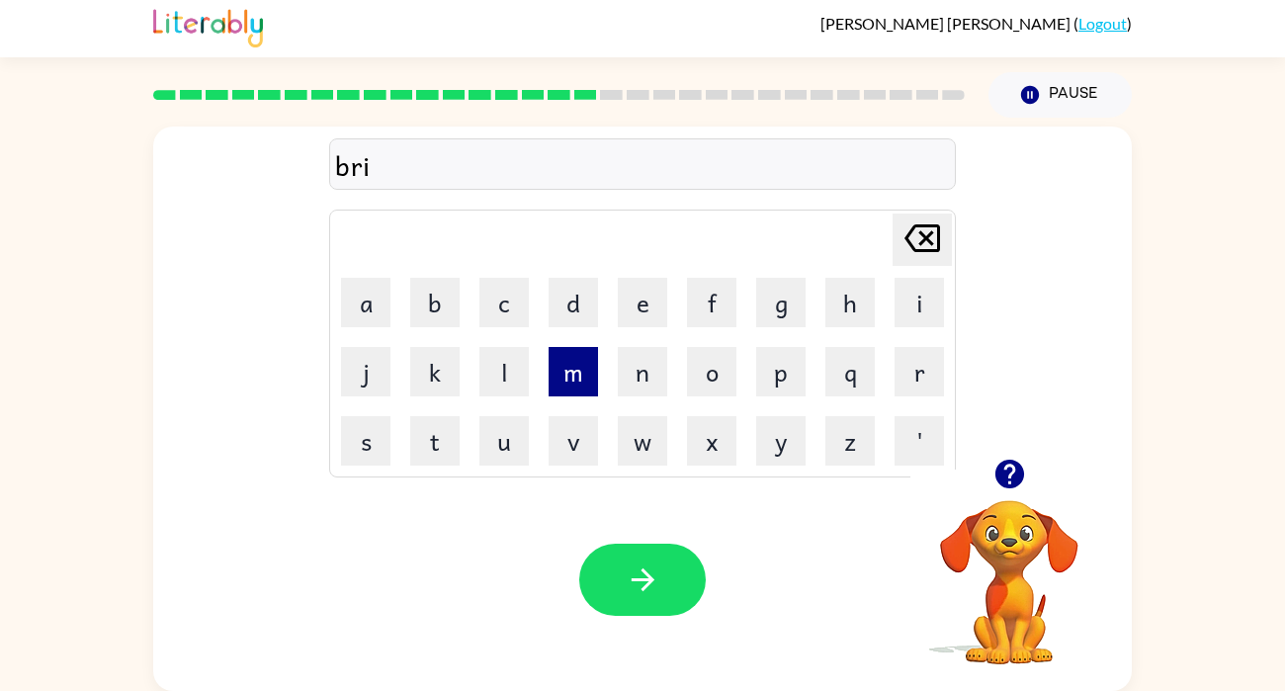
click at [566, 367] on button "m" at bounding box center [572, 371] width 49 height 49
click at [929, 310] on button "i" at bounding box center [918, 302] width 49 height 49
click at [638, 370] on button "n" at bounding box center [642, 371] width 49 height 49
click at [767, 299] on button "g" at bounding box center [780, 302] width 49 height 49
click at [555, 90] on rect at bounding box center [558, 95] width 23 height 10
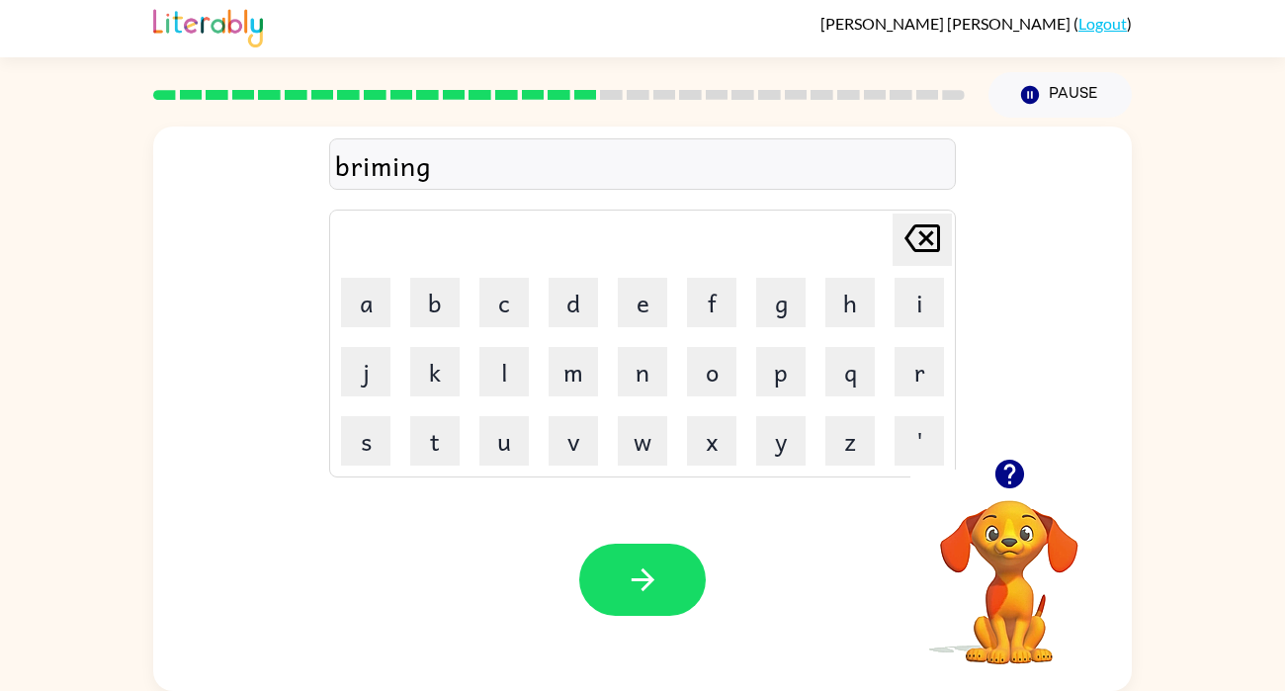
click at [555, 90] on rect at bounding box center [558, 95] width 23 height 10
click at [639, 587] on icon "button" at bounding box center [643, 579] width 35 height 35
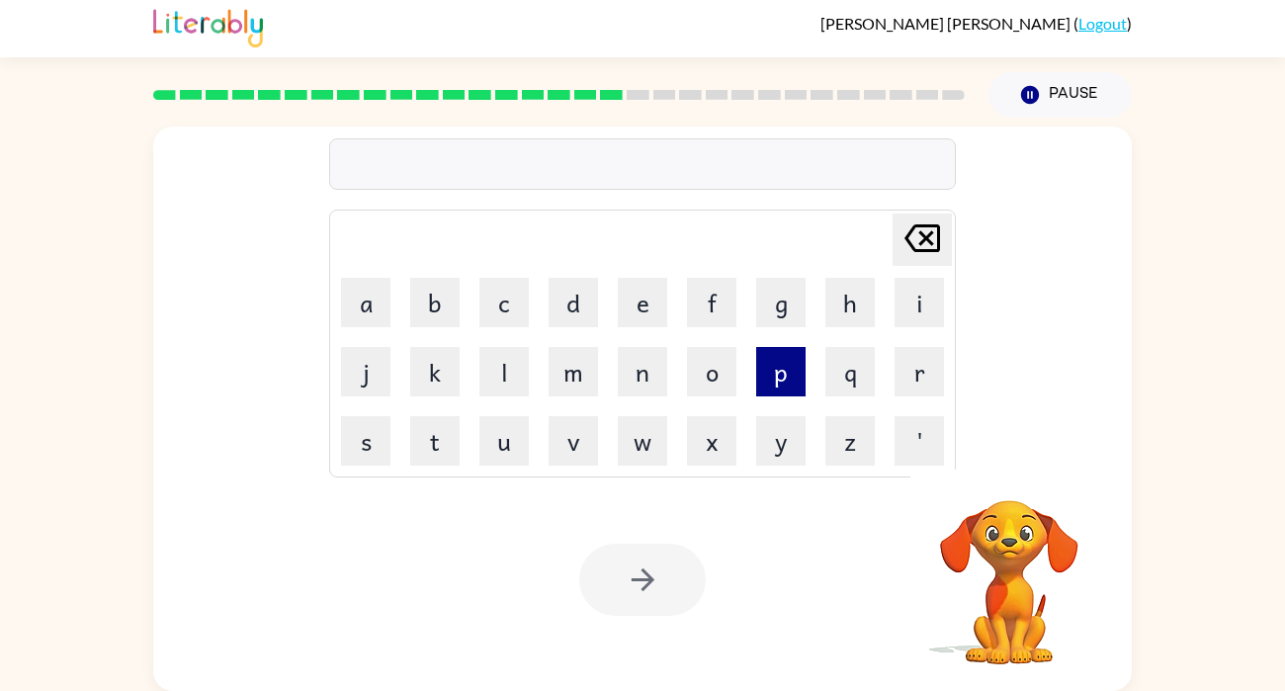
click at [780, 370] on button "p" at bounding box center [780, 371] width 49 height 49
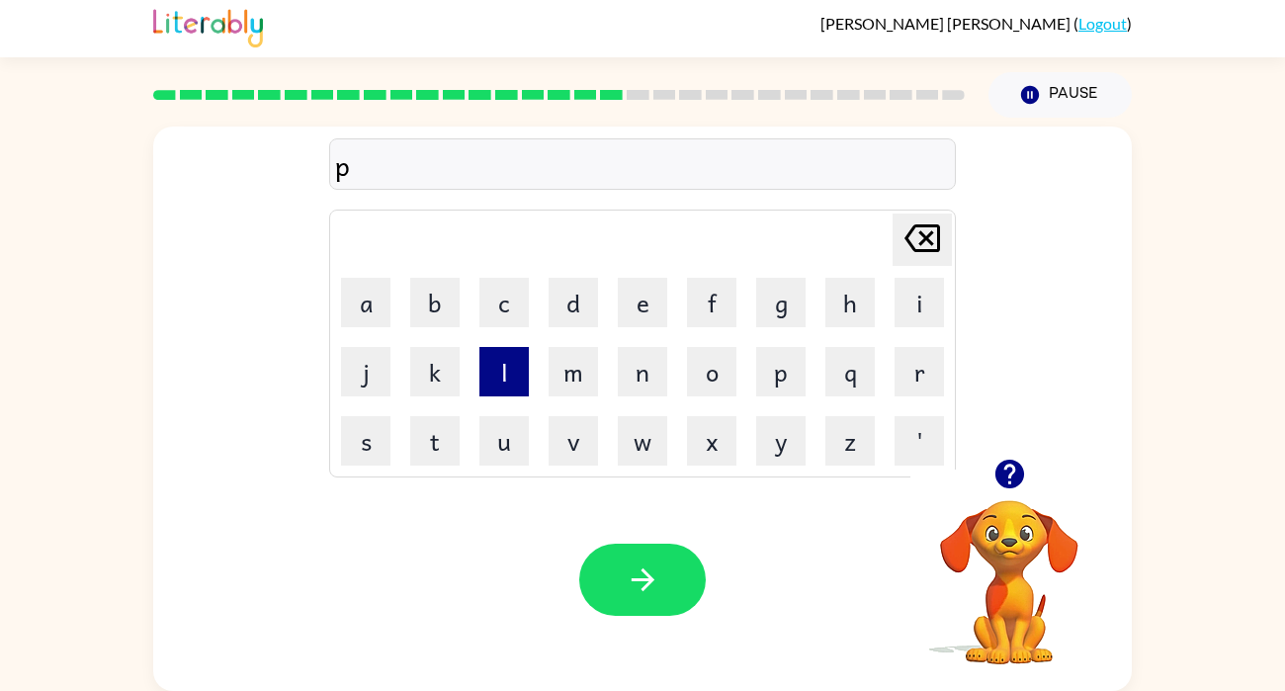
click at [517, 383] on button "l" at bounding box center [503, 371] width 49 height 49
click at [370, 306] on button "a" at bounding box center [365, 302] width 49 height 49
click at [372, 444] on button "s" at bounding box center [365, 440] width 49 height 49
click at [434, 440] on button "t" at bounding box center [434, 440] width 49 height 49
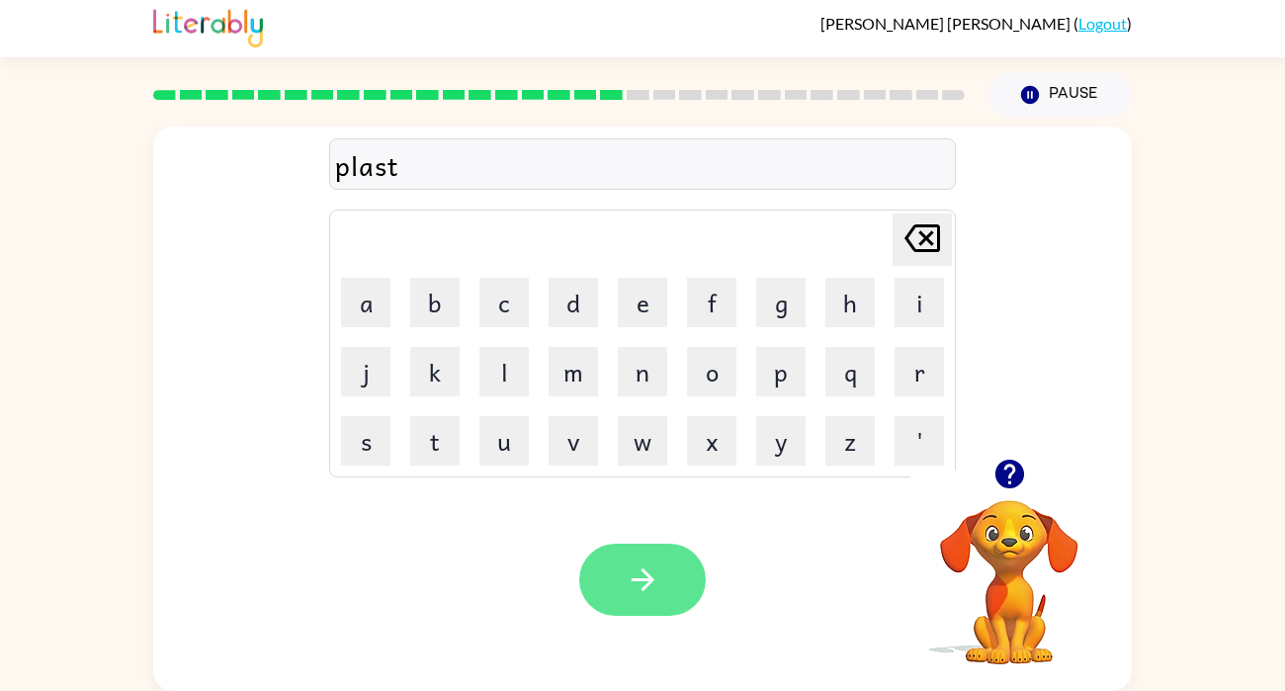
click at [665, 603] on button "button" at bounding box center [642, 580] width 126 height 72
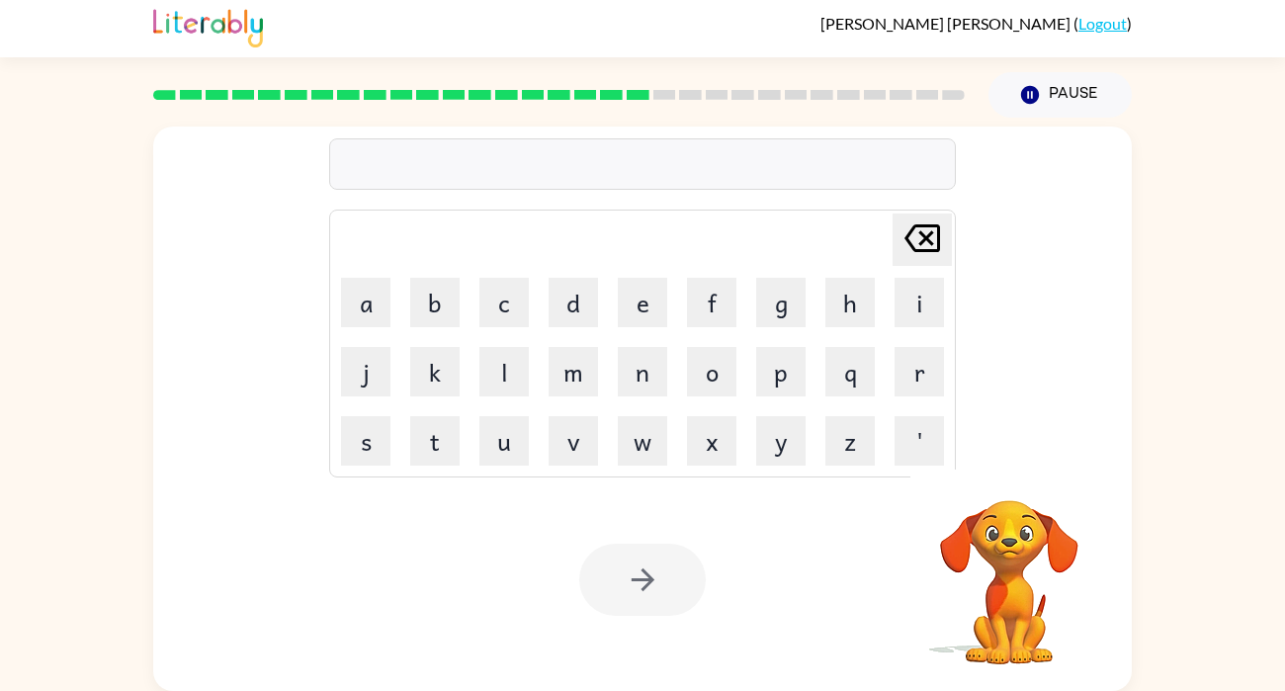
click at [665, 603] on div at bounding box center [642, 580] width 126 height 72
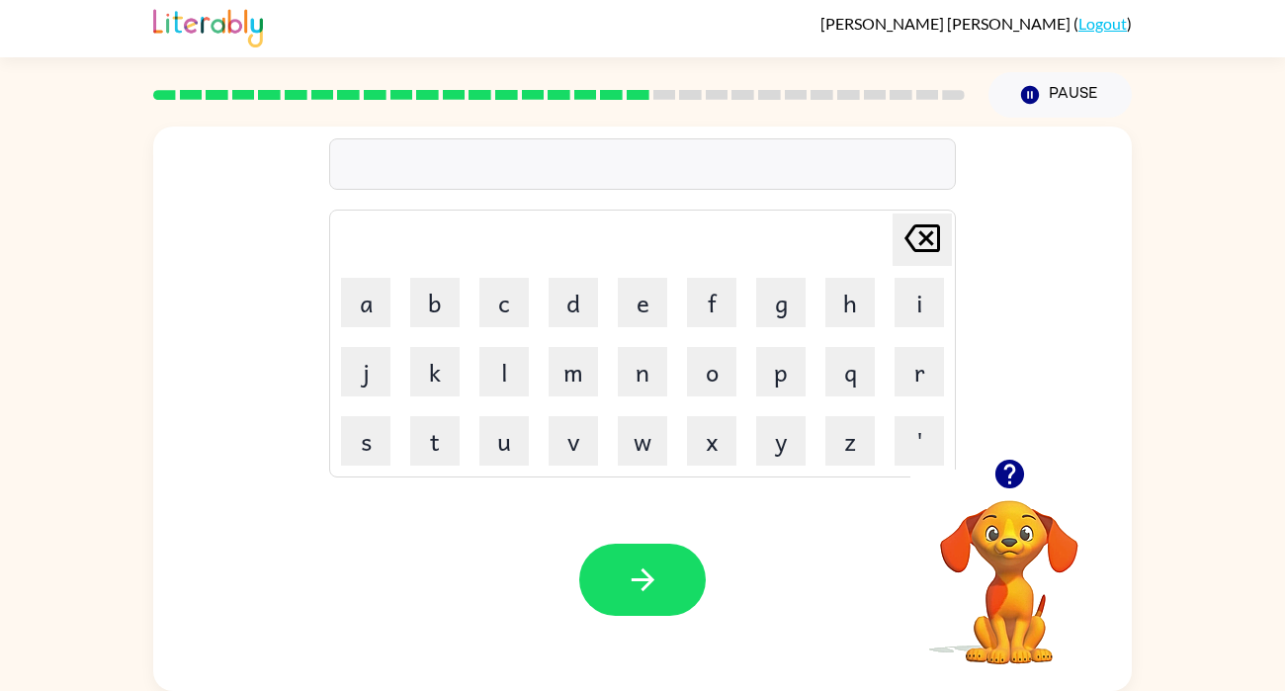
click at [665, 603] on button "button" at bounding box center [642, 580] width 126 height 72
click at [673, 558] on button "button" at bounding box center [642, 580] width 126 height 72
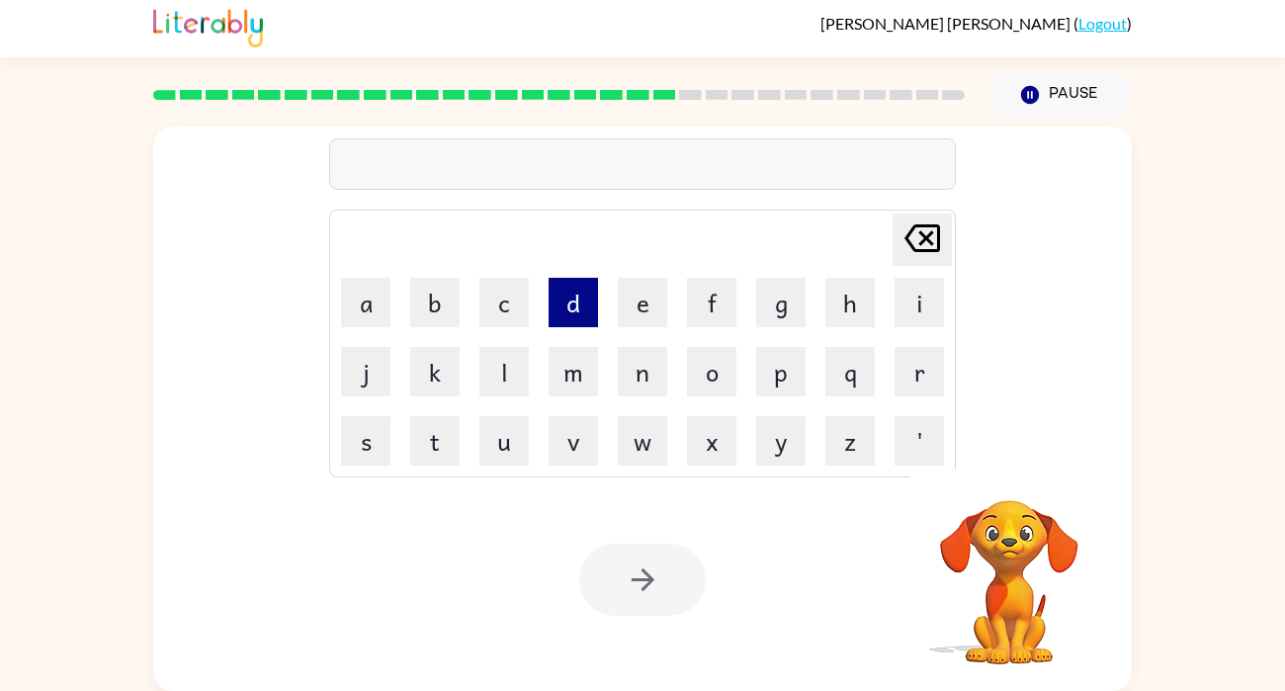
click at [568, 305] on button "d" at bounding box center [572, 302] width 49 height 49
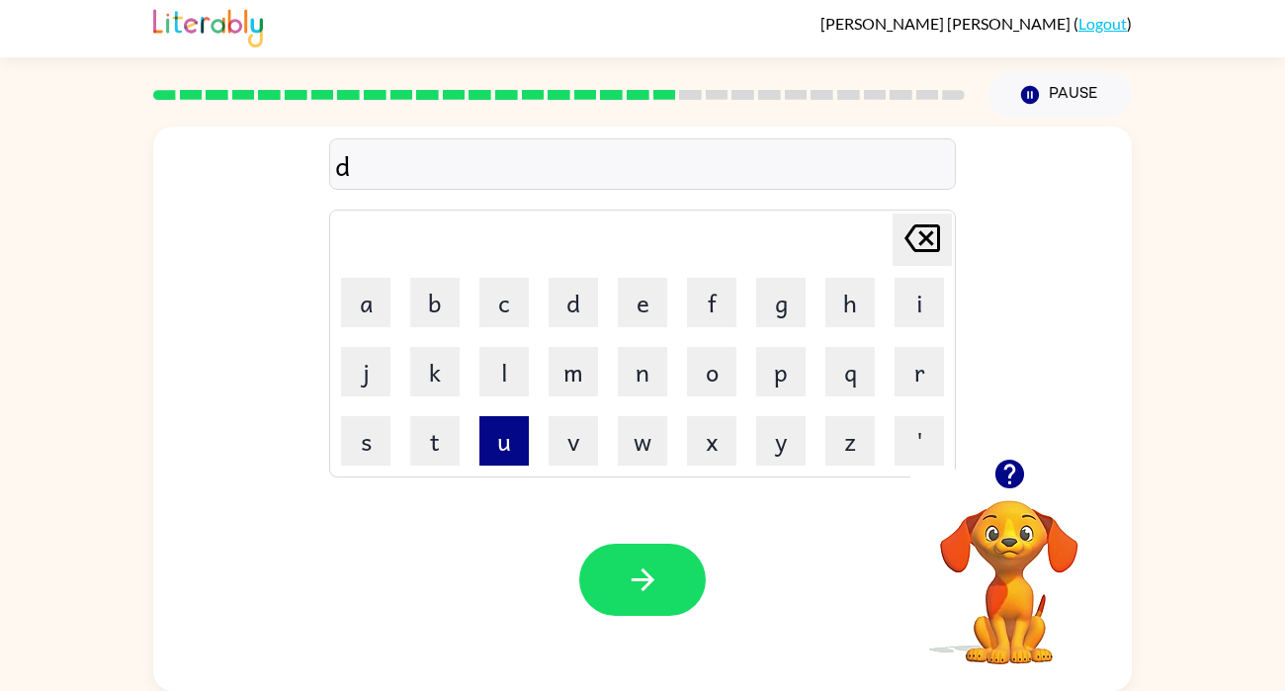
click at [508, 440] on button "u" at bounding box center [503, 440] width 49 height 49
click at [360, 463] on button "s" at bounding box center [365, 440] width 49 height 49
click at [419, 429] on button "t" at bounding box center [434, 440] width 49 height 49
click at [628, 304] on button "e" at bounding box center [642, 302] width 49 height 49
click at [578, 304] on button "d" at bounding box center [572, 302] width 49 height 49
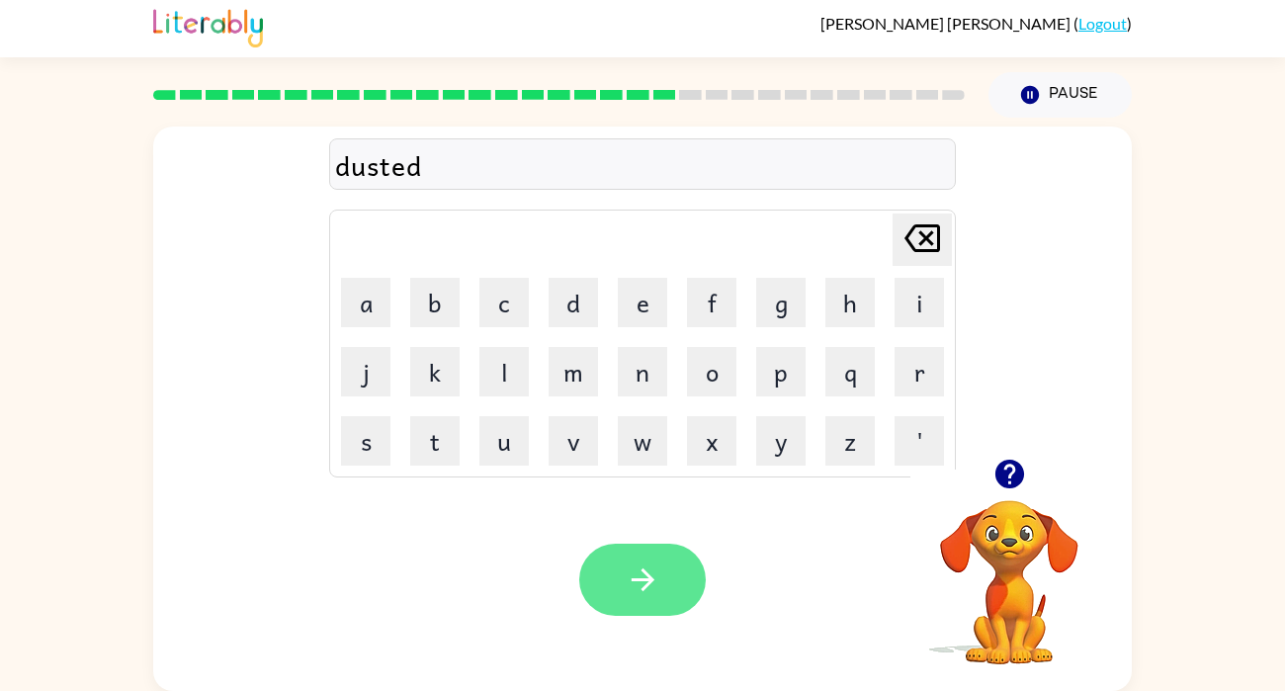
click at [610, 576] on button "button" at bounding box center [642, 580] width 126 height 72
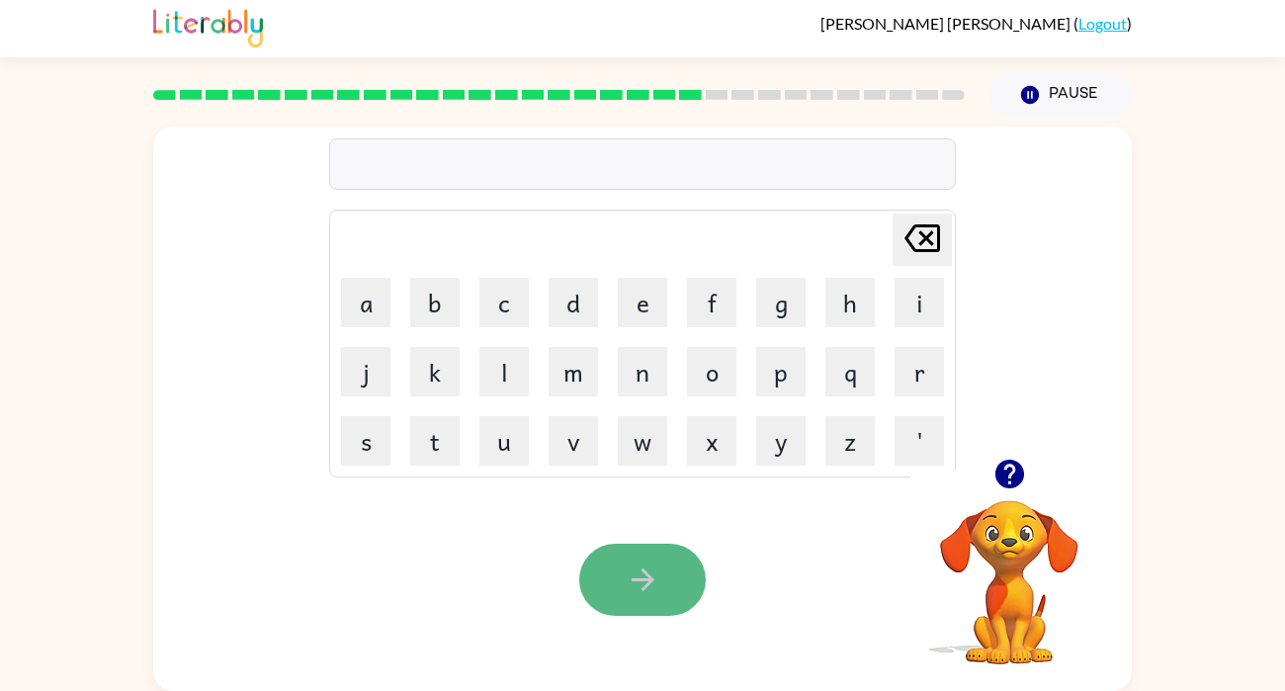
click at [635, 601] on button "button" at bounding box center [642, 580] width 126 height 72
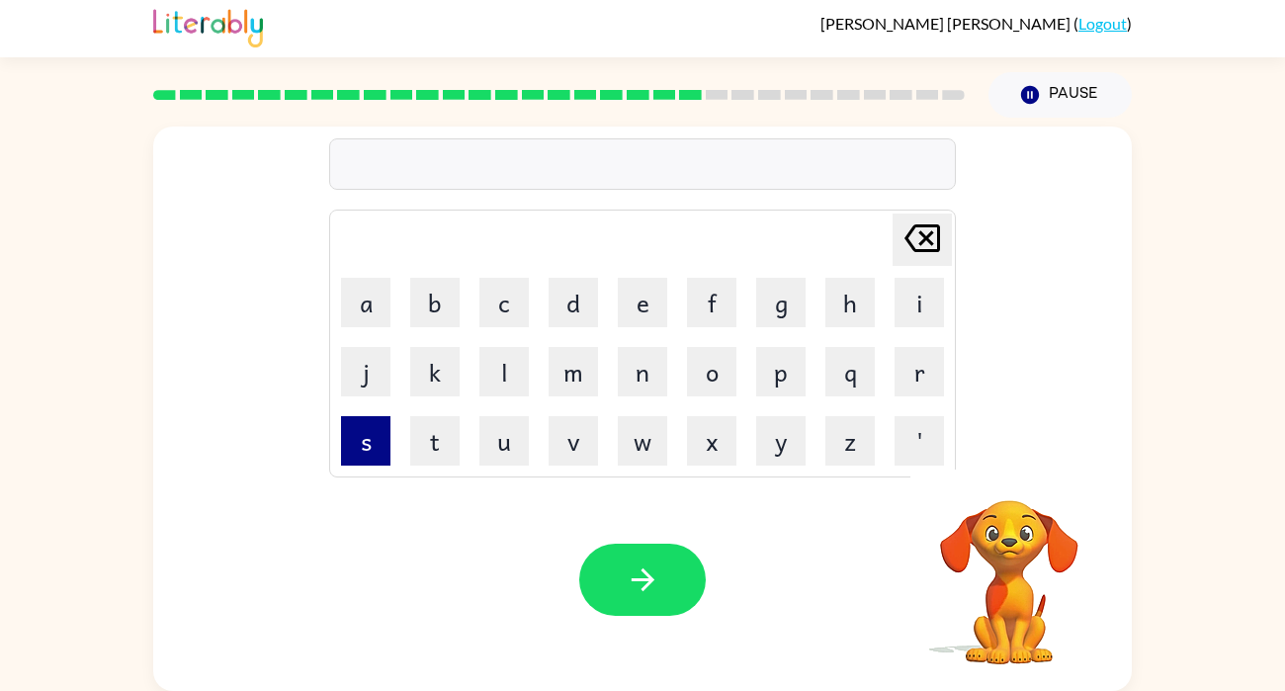
click at [345, 458] on button "s" at bounding box center [365, 440] width 49 height 49
